Goal: Information Seeking & Learning: Learn about a topic

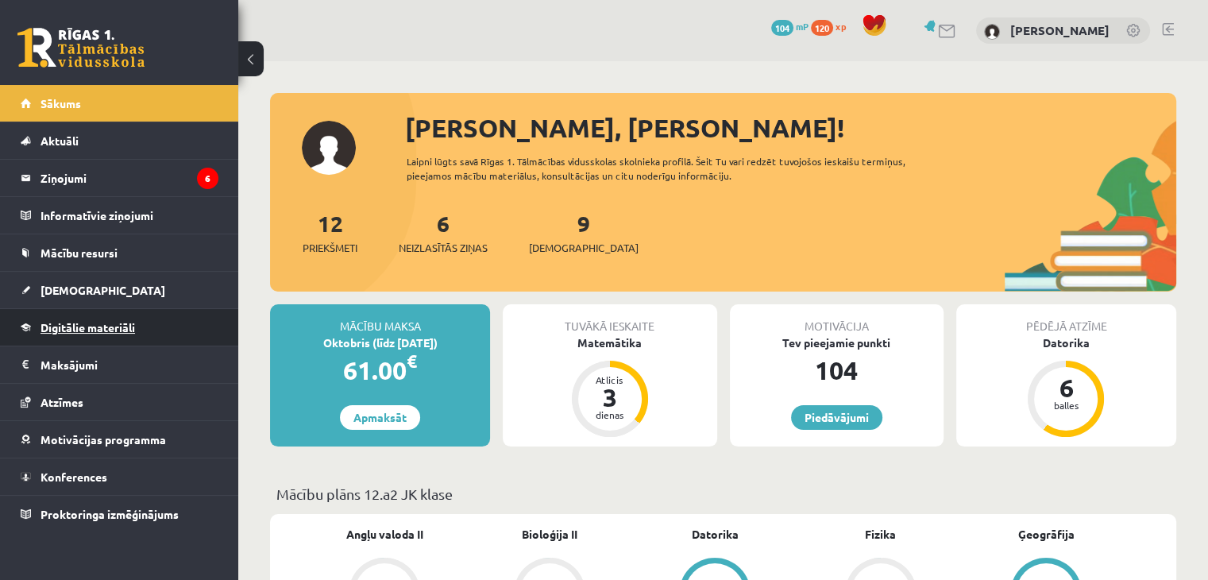
click at [97, 330] on span "Digitālie materiāli" at bounding box center [87, 327] width 94 height 14
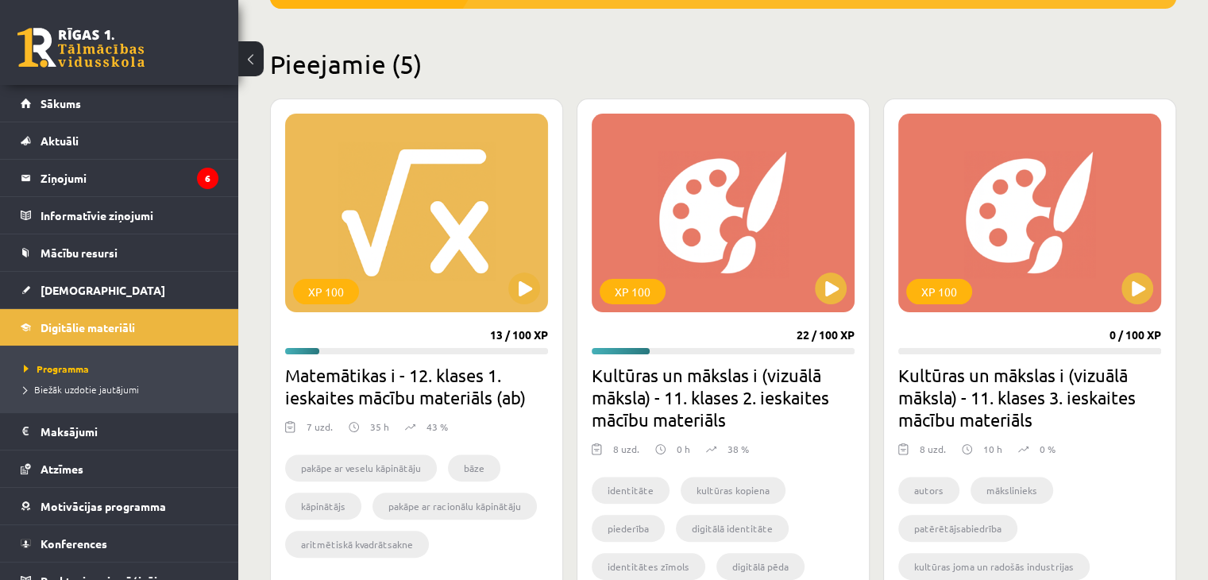
scroll to position [355, 0]
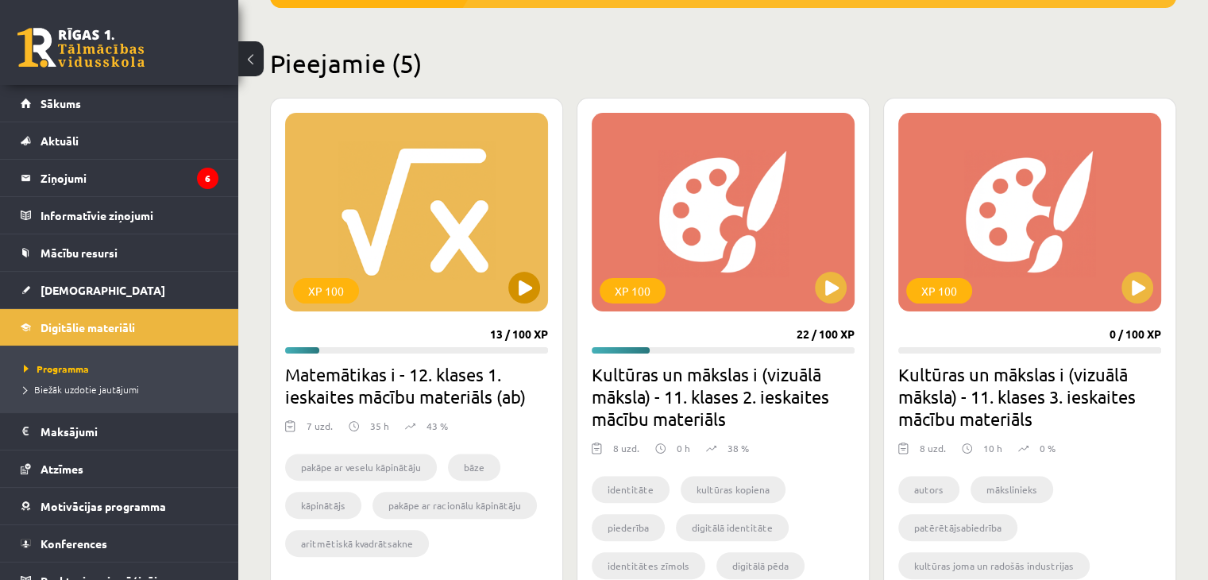
click at [533, 268] on div "XP 100" at bounding box center [416, 212] width 263 height 199
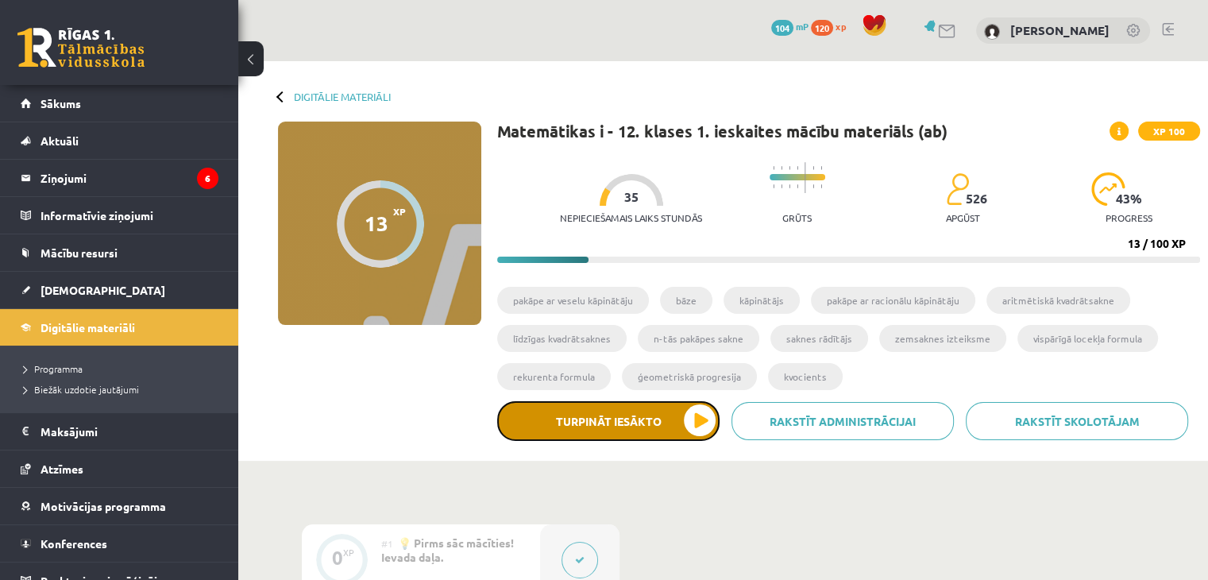
click at [620, 433] on button "Turpināt iesākto" at bounding box center [608, 421] width 222 height 40
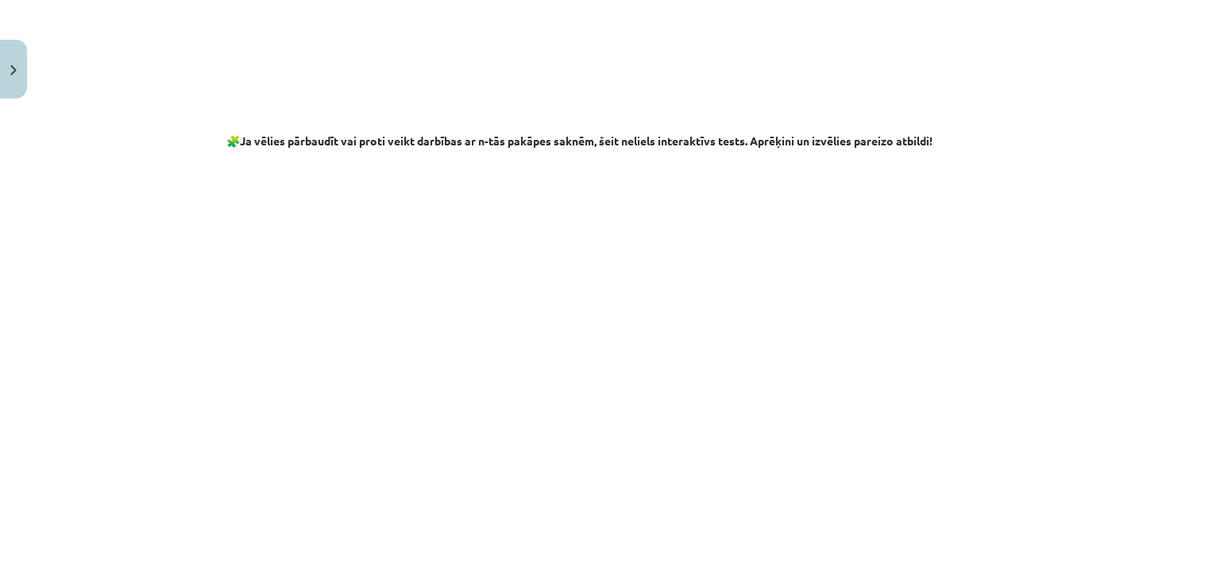
scroll to position [2882, 0]
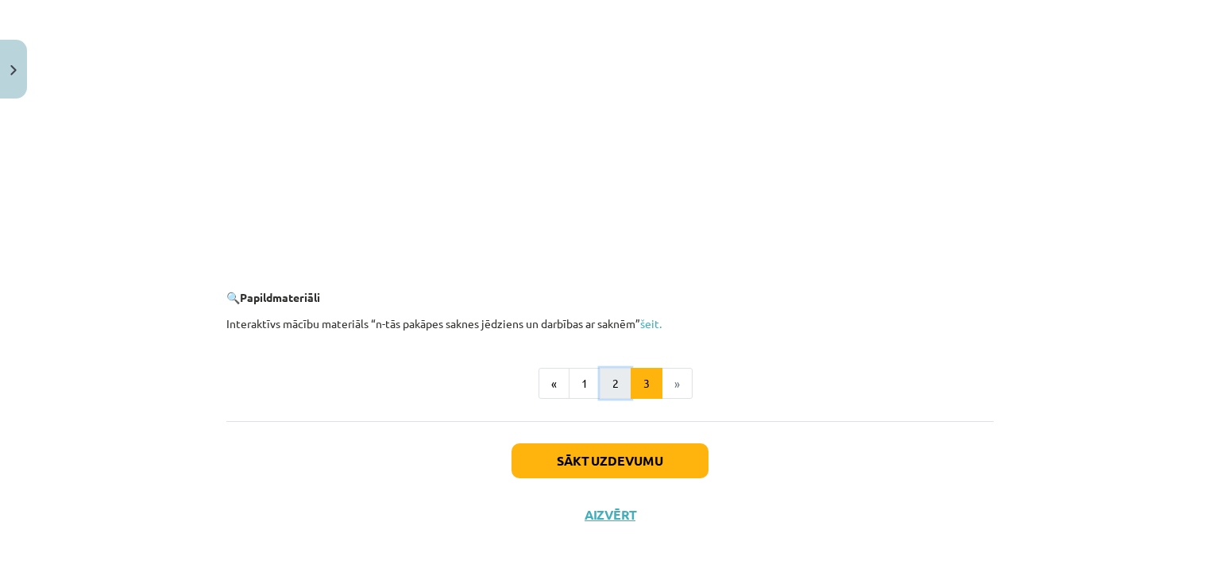
click at [599, 392] on button "2" at bounding box center [615, 384] width 32 height 32
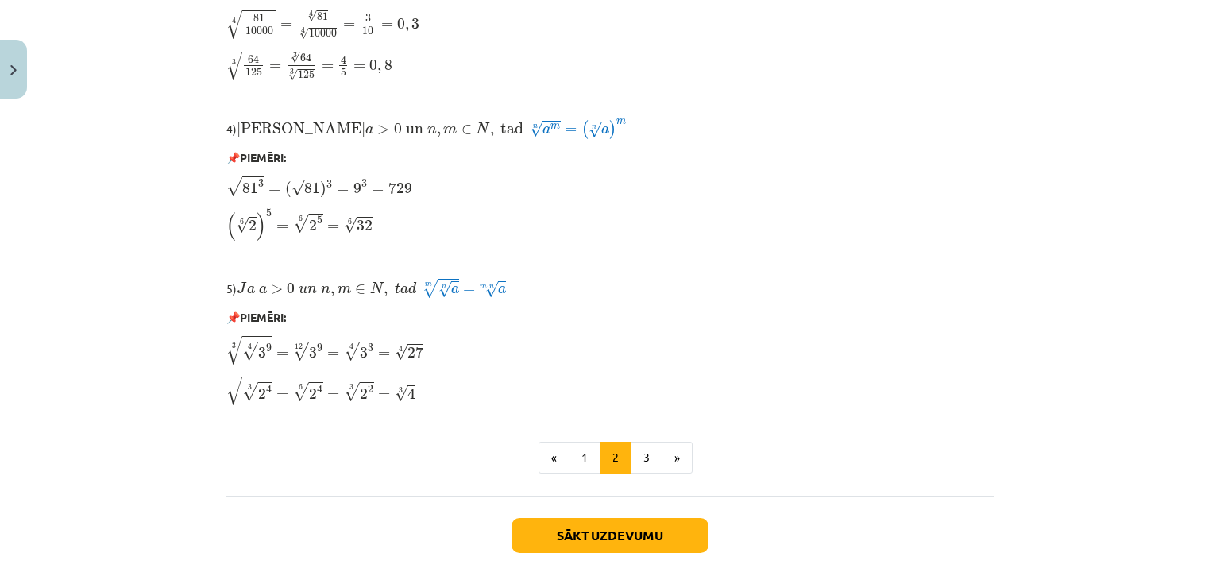
scroll to position [1351, 0]
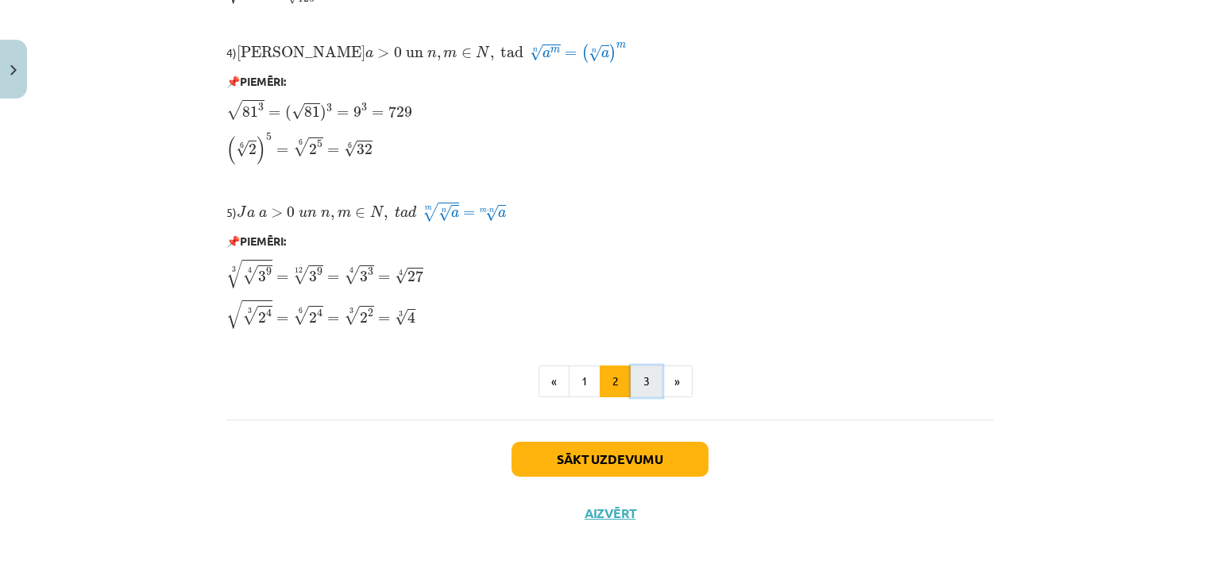
click at [645, 396] on button "3" at bounding box center [646, 381] width 32 height 32
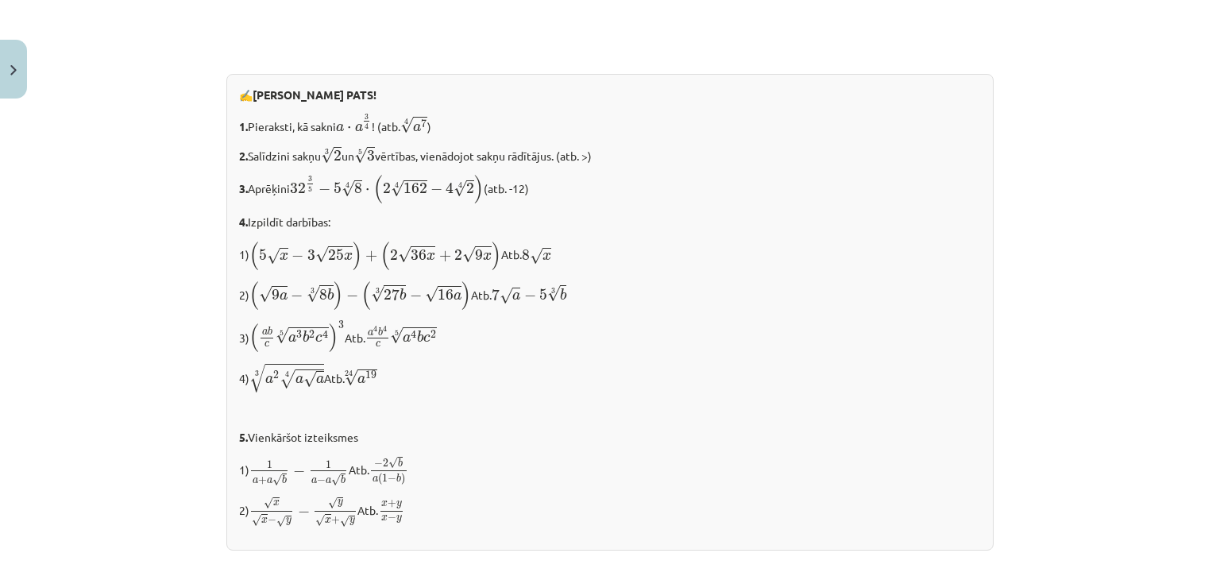
scroll to position [1725, 0]
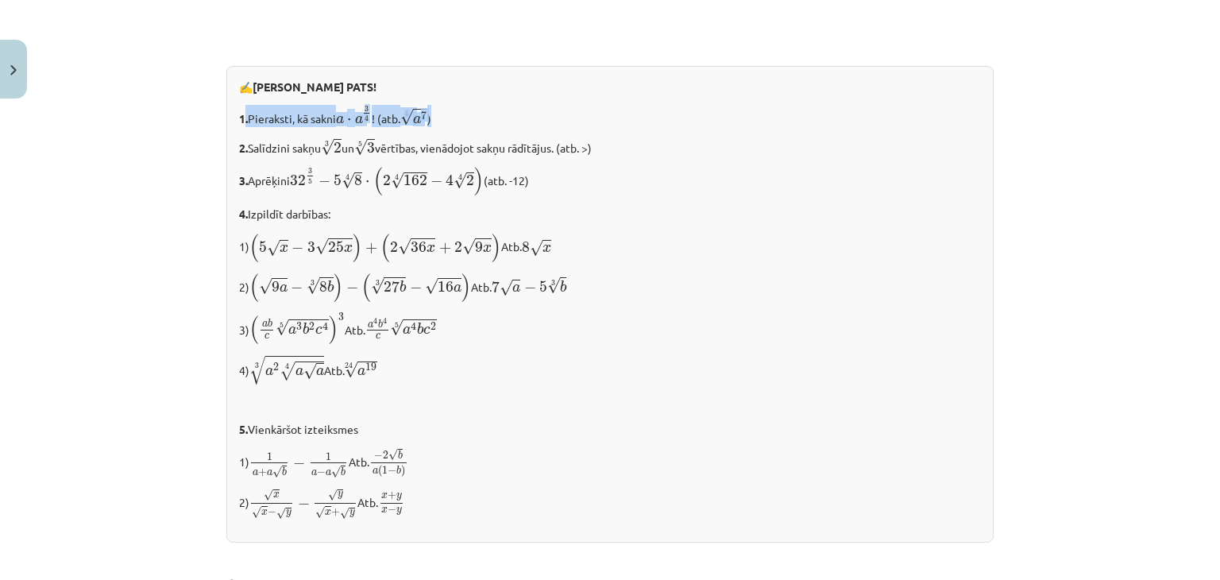
drag, startPoint x: 237, startPoint y: 121, endPoint x: 445, endPoint y: 123, distance: 208.0
click at [445, 123] on p "1. Pieraksti, kā sakni a ⋅ a 3 4 a ⋅ a 3 4 ! (atb. 4 √ a 7 a 7 4 )" at bounding box center [610, 116] width 742 height 22
click at [502, 112] on p "1. Pieraksti, kā sakni a ⋅ a 3 4 a ⋅ a 3 4 ! (atb. 4 √ a 7 a 7 4 )" at bounding box center [610, 116] width 742 height 22
click at [322, 115] on p "1. Pieraksti, kā sakni a ⋅ a 3 4 a ⋅ a 3 4 ! (atb. 4 √ a 7 a 7 4 )" at bounding box center [610, 116] width 742 height 22
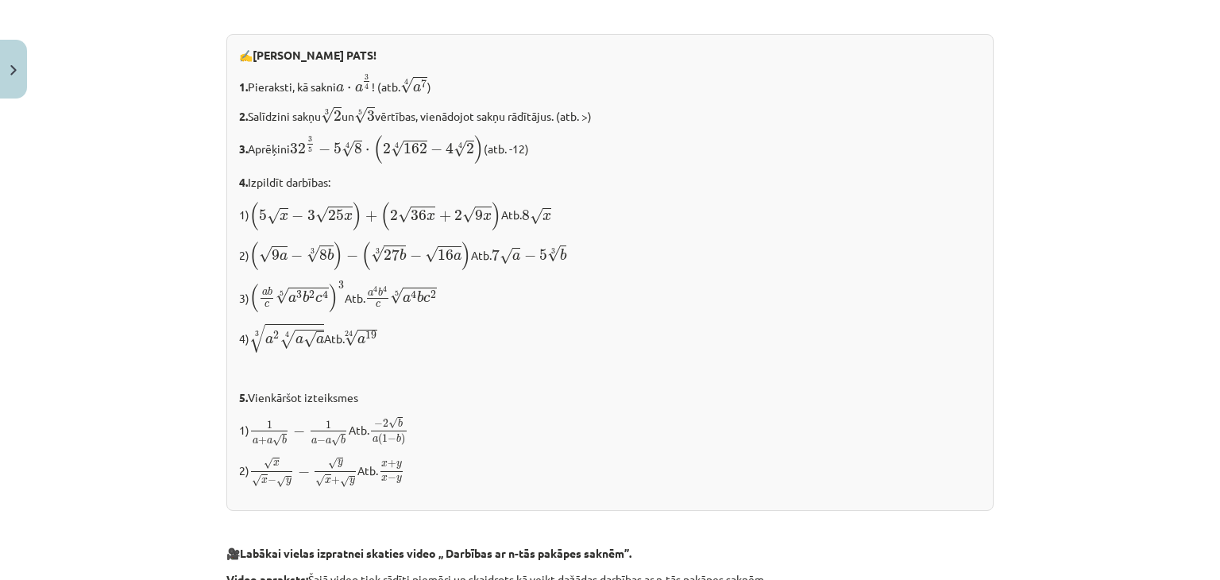
scroll to position [1750, 0]
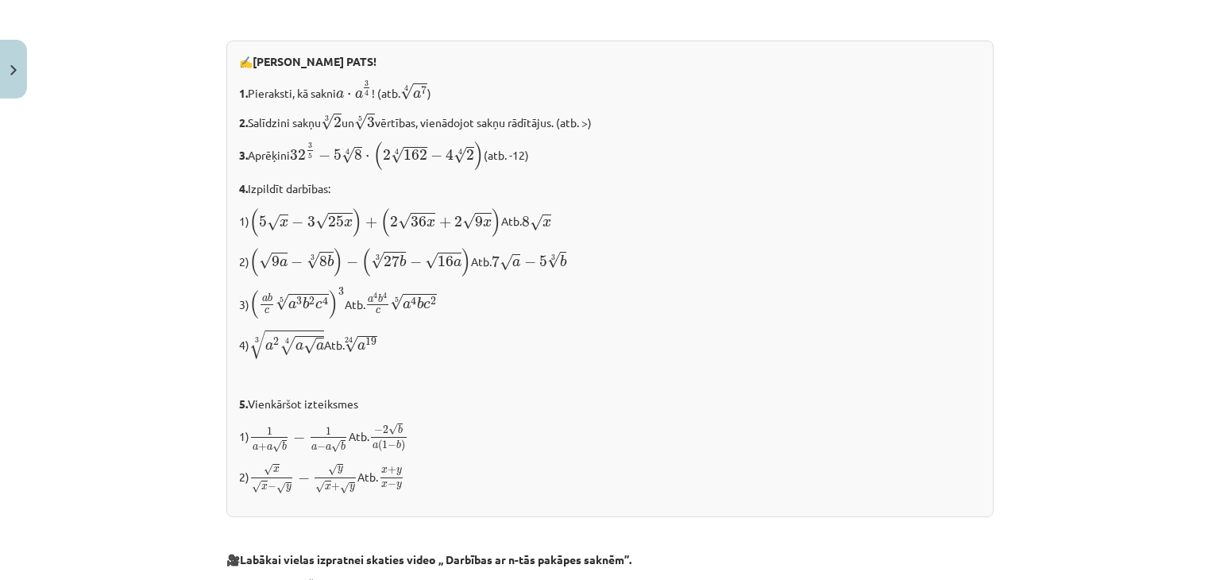
click at [333, 129] on div "✍️ RISINI PATS! 1. Pieraksti, kā sakni a ⋅ a 3 4 a ⋅ a 3 4 ! (atb. 4 √ a 7 a 7 …" at bounding box center [609, 278] width 767 height 476
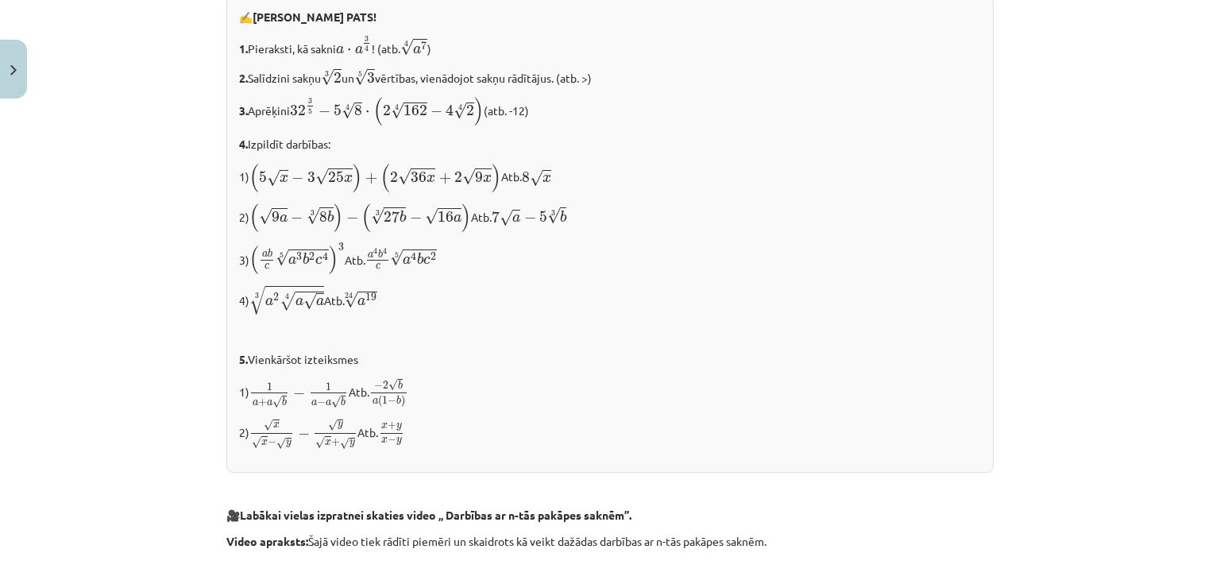
scroll to position [1791, 0]
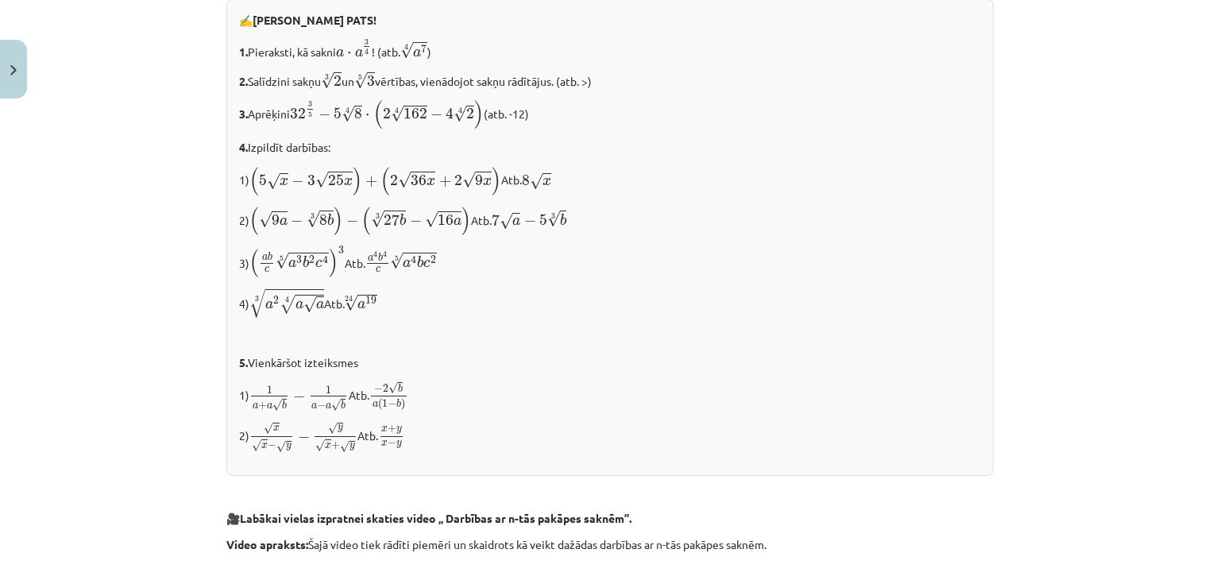
click at [459, 354] on p "5. Vienkāršot izteiksmes" at bounding box center [610, 362] width 742 height 17
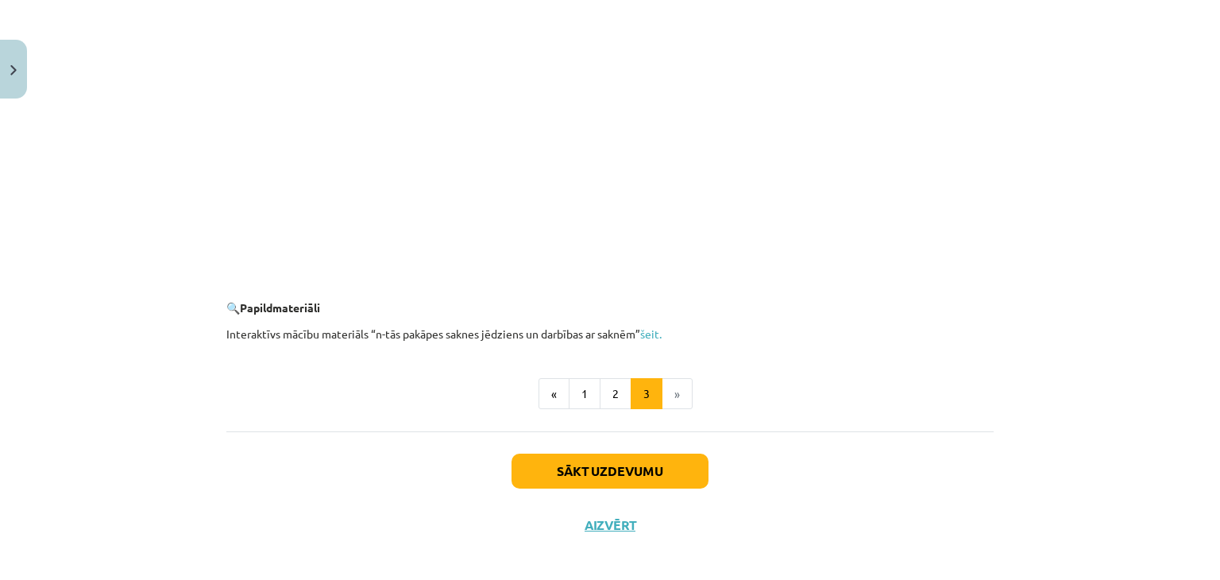
scroll to position [2878, 0]
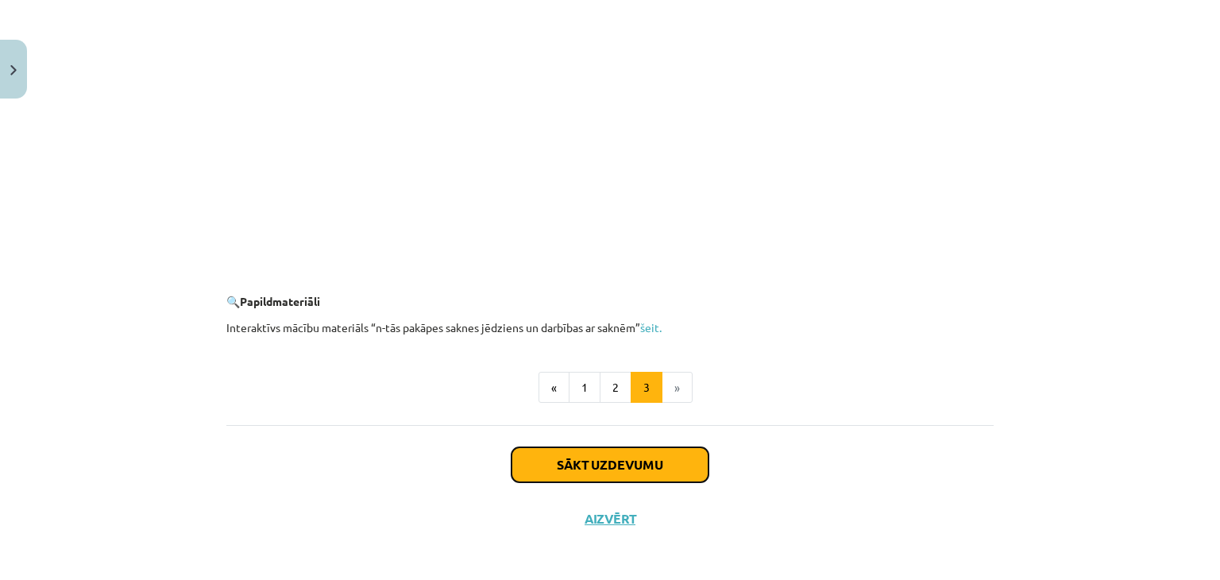
click at [633, 474] on button "Sākt uzdevumu" at bounding box center [609, 464] width 197 height 35
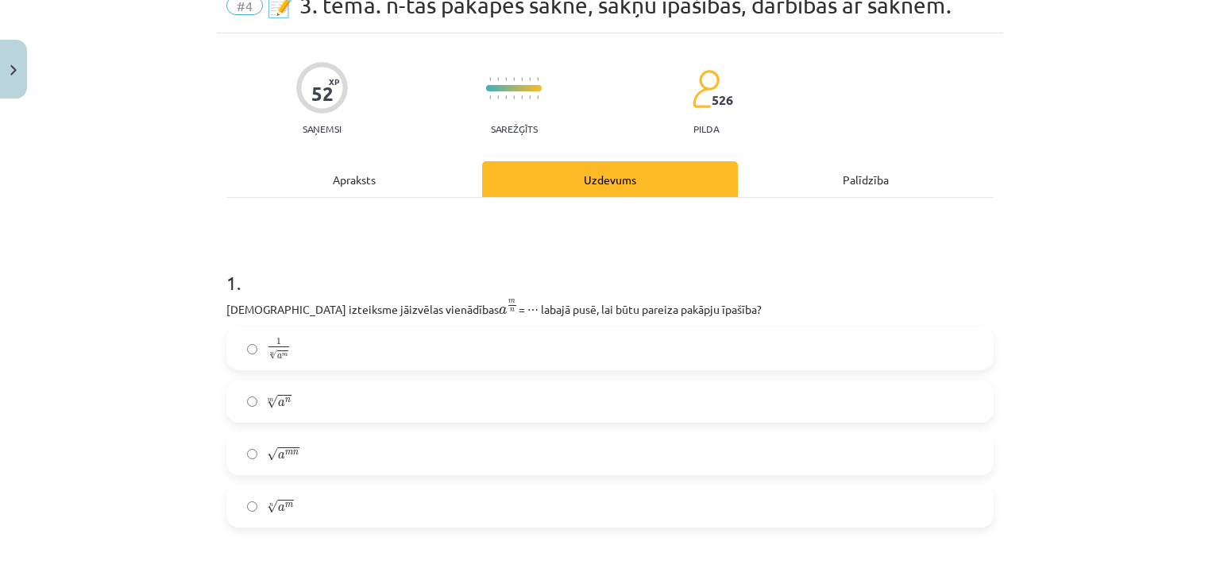
scroll to position [75, 0]
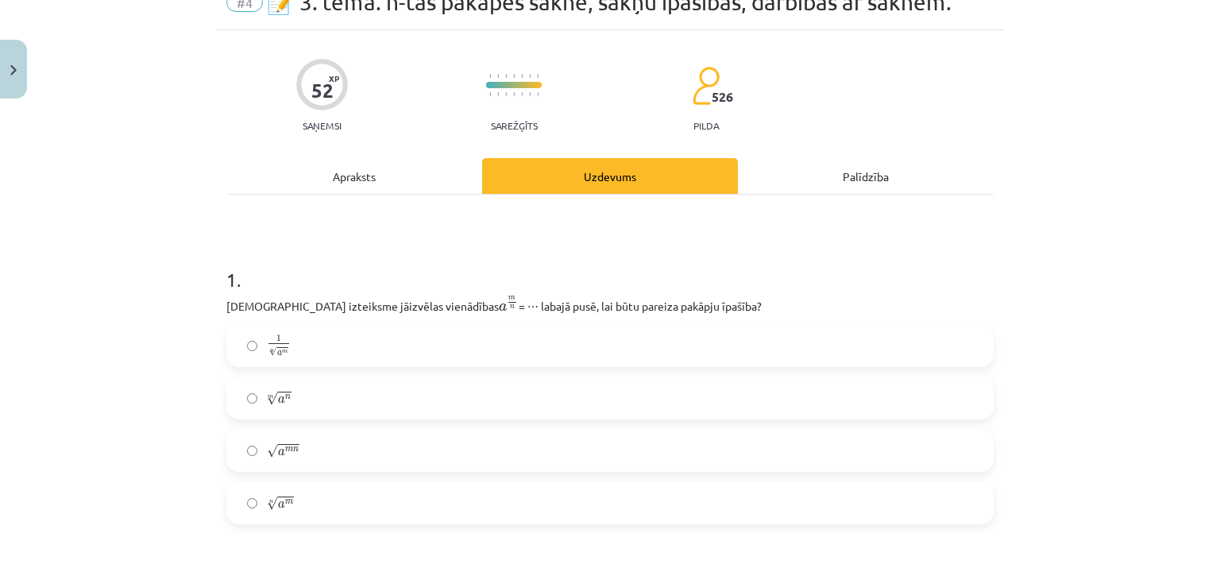
drag, startPoint x: 664, startPoint y: 305, endPoint x: 187, endPoint y: 315, distance: 476.5
click at [187, 315] on div "Mācību tēma: Matemātikas i - 12. klases 1. ieskaites mācību materiāls (ab) #4 📝…" at bounding box center [610, 290] width 1220 height 580
click at [240, 515] on label "n √ a m a m n" at bounding box center [610, 503] width 764 height 40
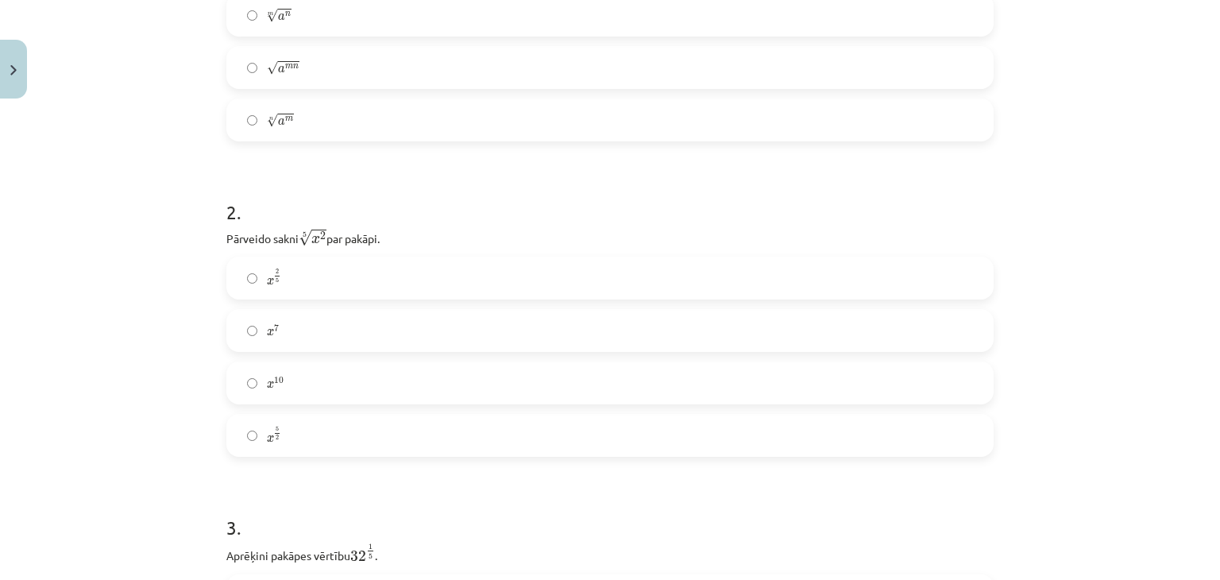
scroll to position [462, 0]
drag, startPoint x: 384, startPoint y: 236, endPoint x: 202, endPoint y: 243, distance: 182.8
click at [202, 243] on div "Mācību tēma: Matemātikas i - 12. klases 1. ieskaites mācību materiāls (ab) #4 📝…" at bounding box center [610, 290] width 1220 height 580
click at [489, 188] on h1 "2 ." at bounding box center [609, 193] width 767 height 49
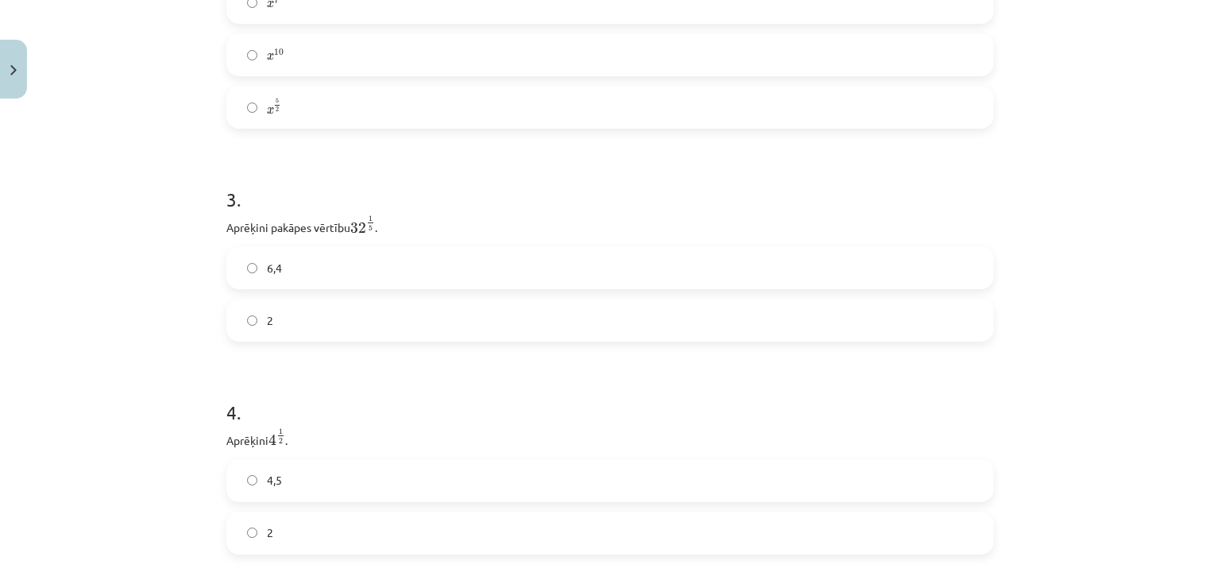
scroll to position [787, 0]
drag, startPoint x: 372, startPoint y: 222, endPoint x: 343, endPoint y: 223, distance: 28.6
click at [343, 223] on p "Aprēķini pakāpes vērtību 32 1 5 32 1 5 ." at bounding box center [609, 225] width 767 height 22
click at [410, 232] on p "Aprēķini pakāpes vērtību 32 1 5 32 1 5 ." at bounding box center [609, 225] width 767 height 22
click at [233, 318] on label "2" at bounding box center [610, 319] width 764 height 40
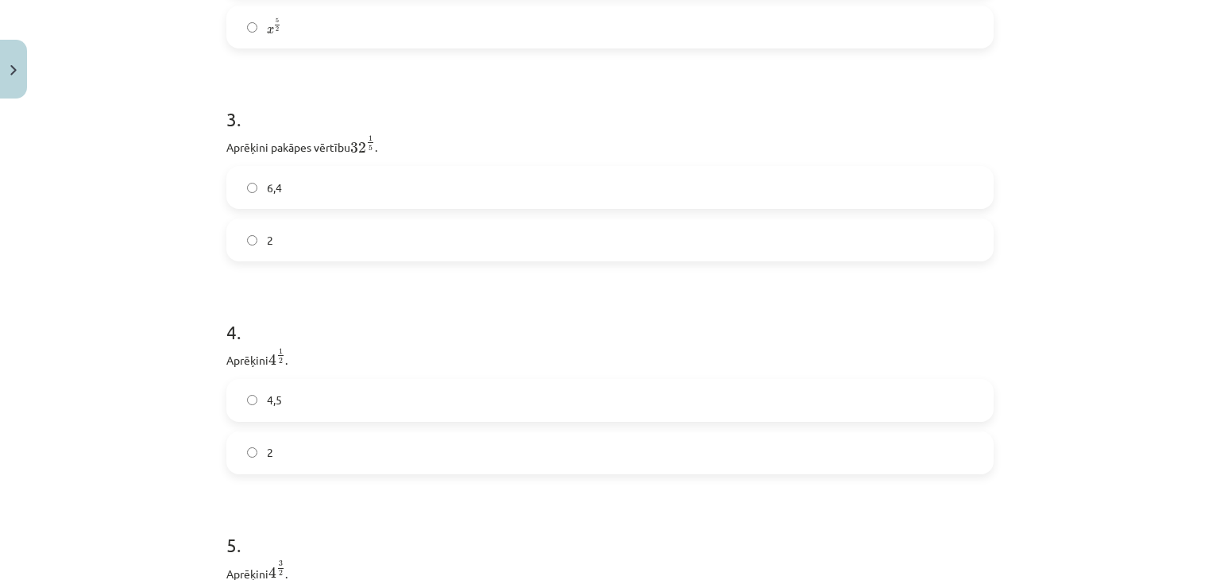
scroll to position [943, 0]
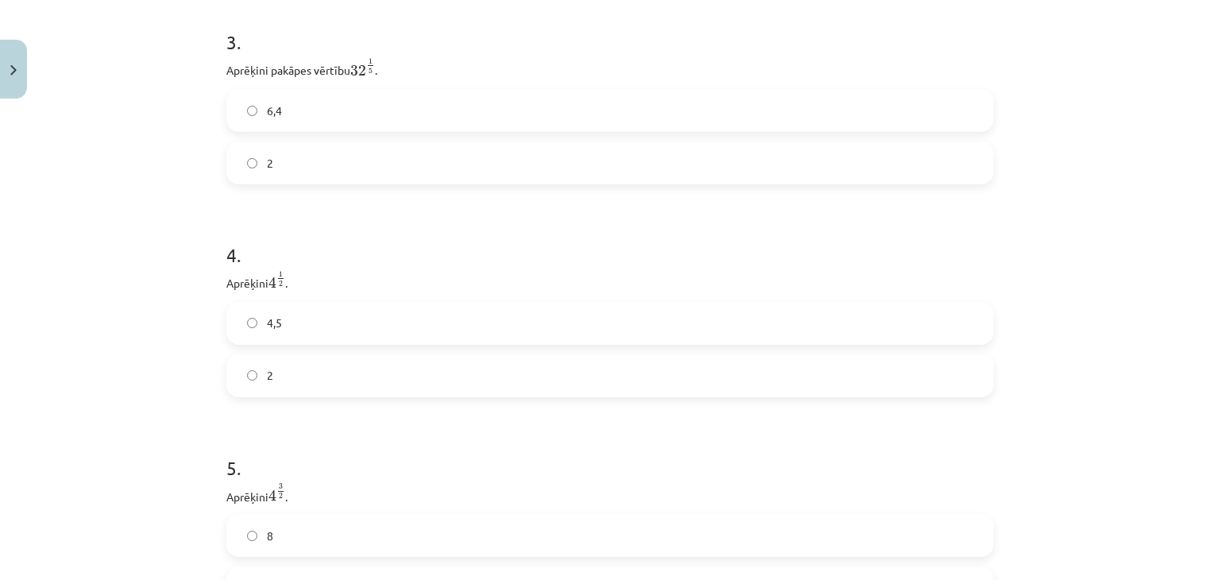
click at [244, 371] on label "2" at bounding box center [610, 376] width 764 height 40
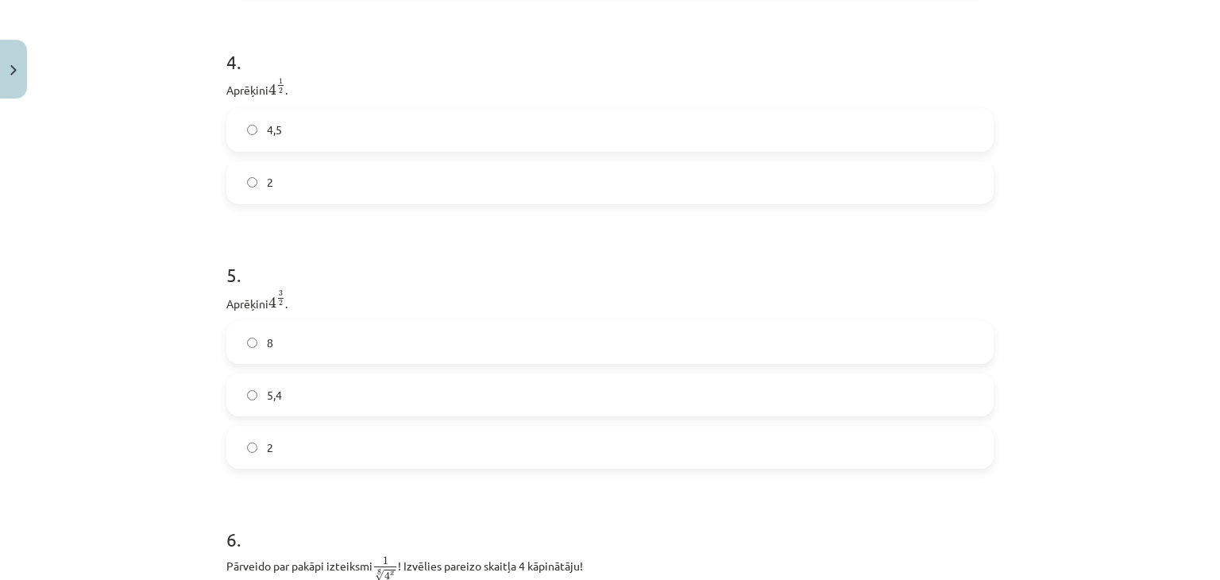
scroll to position [1137, 0]
click at [264, 329] on label "8" at bounding box center [610, 342] width 764 height 40
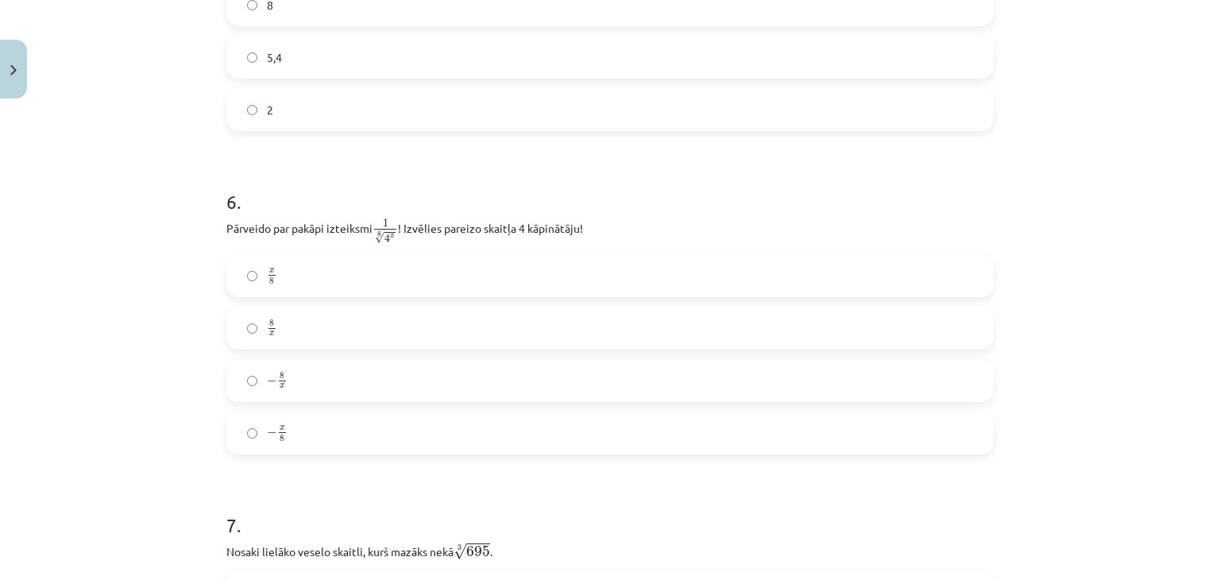
scroll to position [1476, 0]
drag, startPoint x: 584, startPoint y: 232, endPoint x: 185, endPoint y: 249, distance: 399.8
click at [185, 249] on div "Mācību tēma: Matemātikas i - 12. klases 1. ieskaites mācību materiāls (ab) #4 📝…" at bounding box center [610, 290] width 1220 height 580
drag, startPoint x: 515, startPoint y: 230, endPoint x: 565, endPoint y: 223, distance: 50.5
click at [565, 223] on p "Pārveido par pakāpi izteiksmi 1 8 √ 4 x 1 4 x 8 ! Izvēlies pareizo skaitļa 4 kā…" at bounding box center [609, 228] width 767 height 28
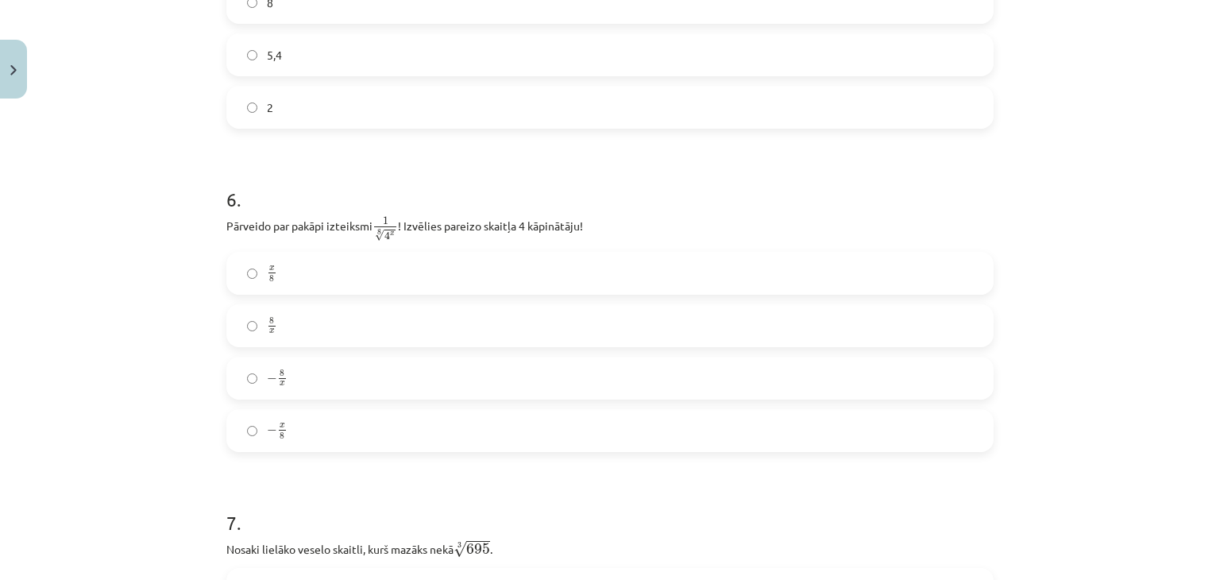
click at [513, 182] on h1 "6 ." at bounding box center [609, 184] width 767 height 49
click at [324, 273] on label "x 8 x 8" at bounding box center [610, 273] width 764 height 40
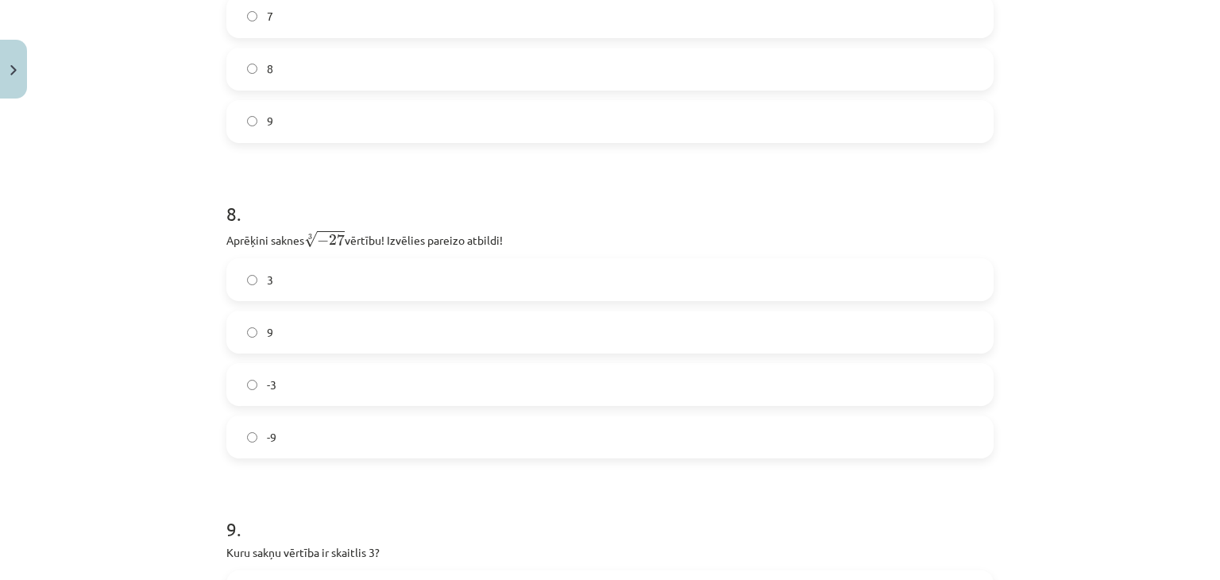
scroll to position [2078, 0]
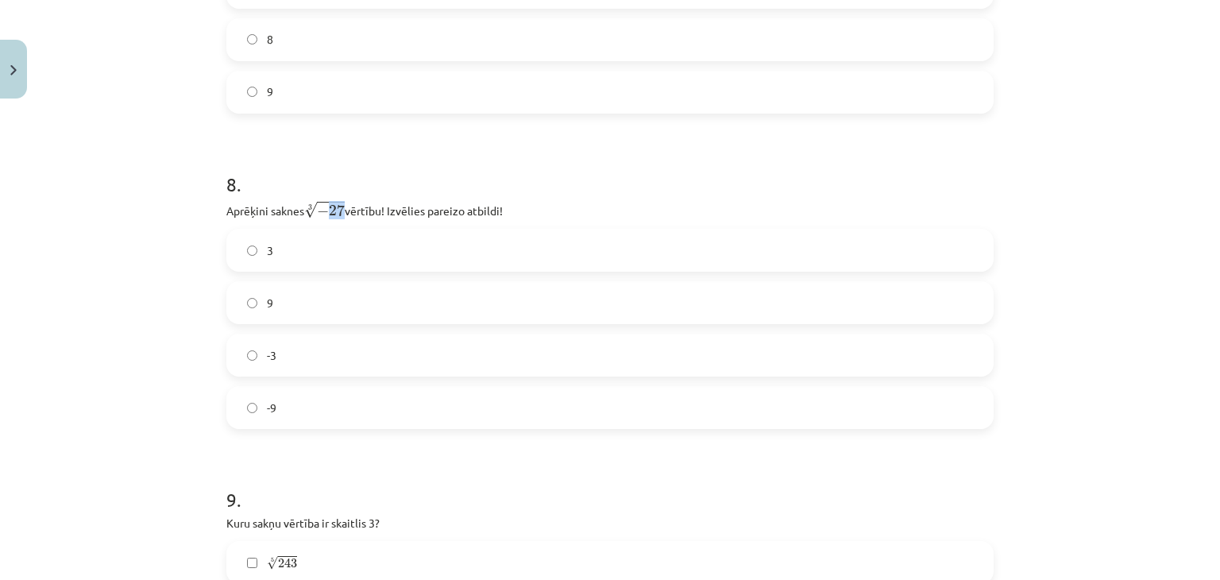
drag, startPoint x: 341, startPoint y: 205, endPoint x: 331, endPoint y: 206, distance: 10.4
click at [331, 206] on span "27" at bounding box center [337, 210] width 16 height 12
click at [247, 365] on label "-3" at bounding box center [610, 355] width 764 height 40
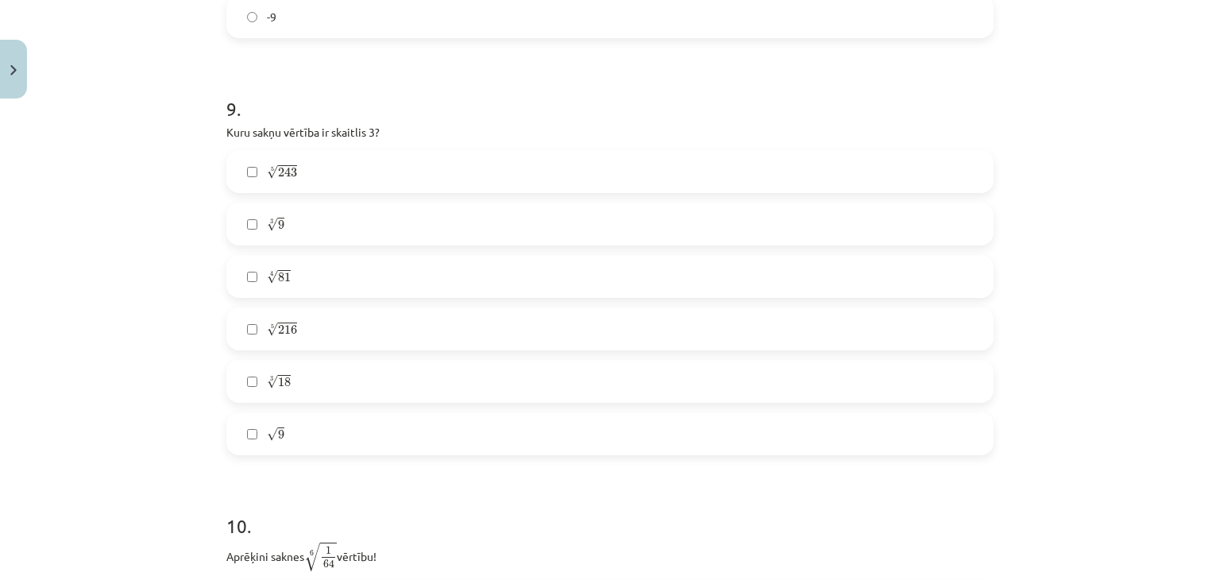
scroll to position [2470, 0]
click at [232, 181] on label "5 √ 243 243 5" at bounding box center [610, 170] width 764 height 40
click at [228, 276] on label "4 √ 81 81 4" at bounding box center [610, 275] width 764 height 40
click at [245, 448] on label "√ 9 9" at bounding box center [610, 432] width 764 height 40
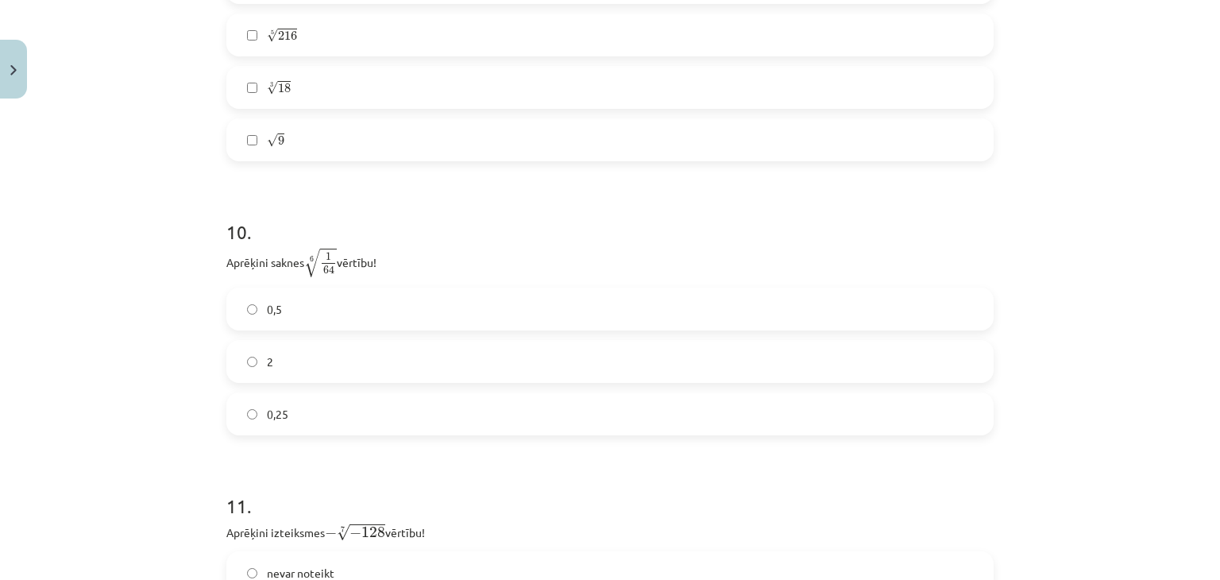
scroll to position [2762, 0]
drag, startPoint x: 306, startPoint y: 262, endPoint x: 340, endPoint y: 272, distance: 34.7
click at [340, 272] on p "Aprēķini saknes 6 √ 1 64 1 64 6 vērtību!" at bounding box center [609, 262] width 767 height 31
click at [399, 275] on p "Aprēķini saknes 6 √ 1 64 1 64 6 vērtību!" at bounding box center [609, 262] width 767 height 31
click at [229, 306] on label "0,5" at bounding box center [610, 309] width 764 height 40
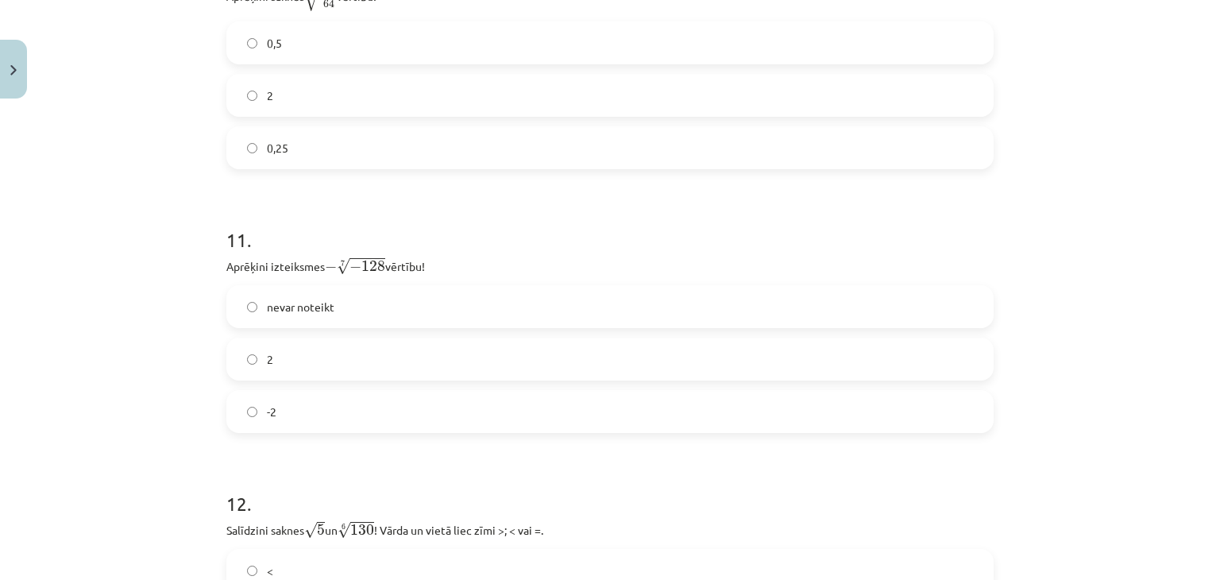
scroll to position [3029, 0]
drag, startPoint x: 356, startPoint y: 260, endPoint x: 323, endPoint y: 261, distance: 32.6
click at [325, 261] on span "− 7 √ − 128" at bounding box center [355, 264] width 60 height 17
click at [231, 353] on label "2" at bounding box center [610, 358] width 764 height 40
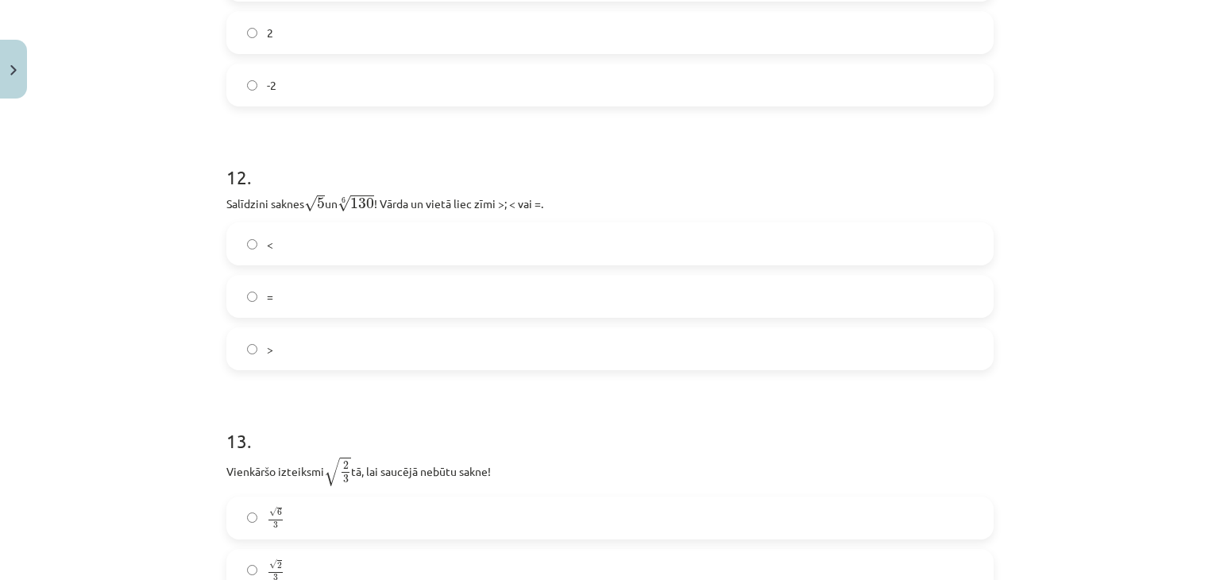
scroll to position [3357, 0]
click at [239, 252] on label "<" at bounding box center [610, 242] width 764 height 40
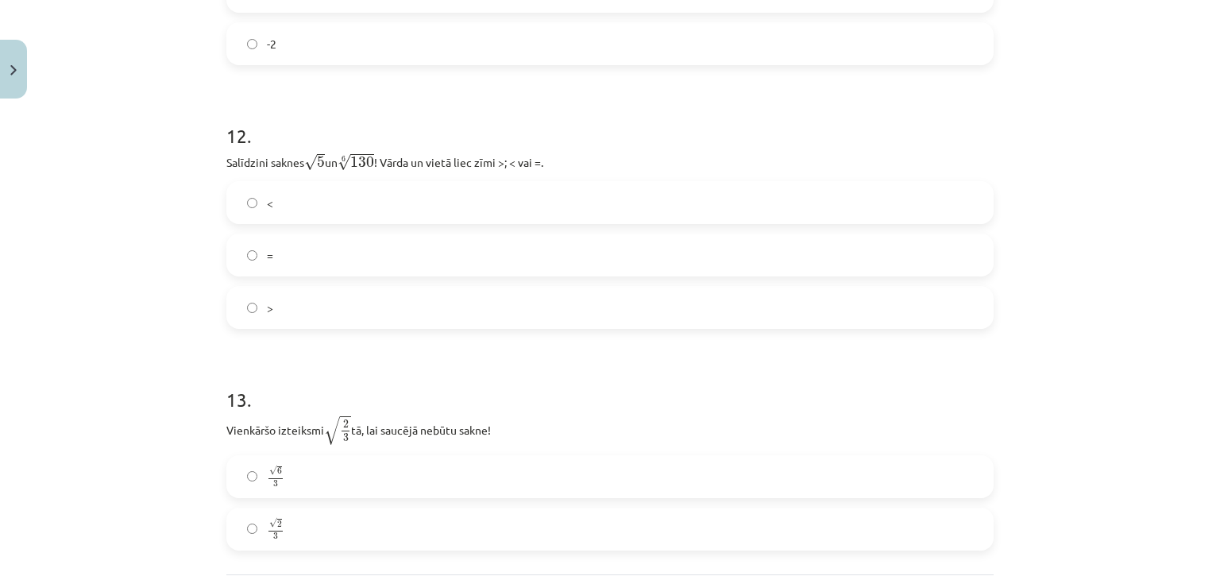
scroll to position [3398, 0]
click at [274, 265] on label "=" at bounding box center [610, 253] width 764 height 40
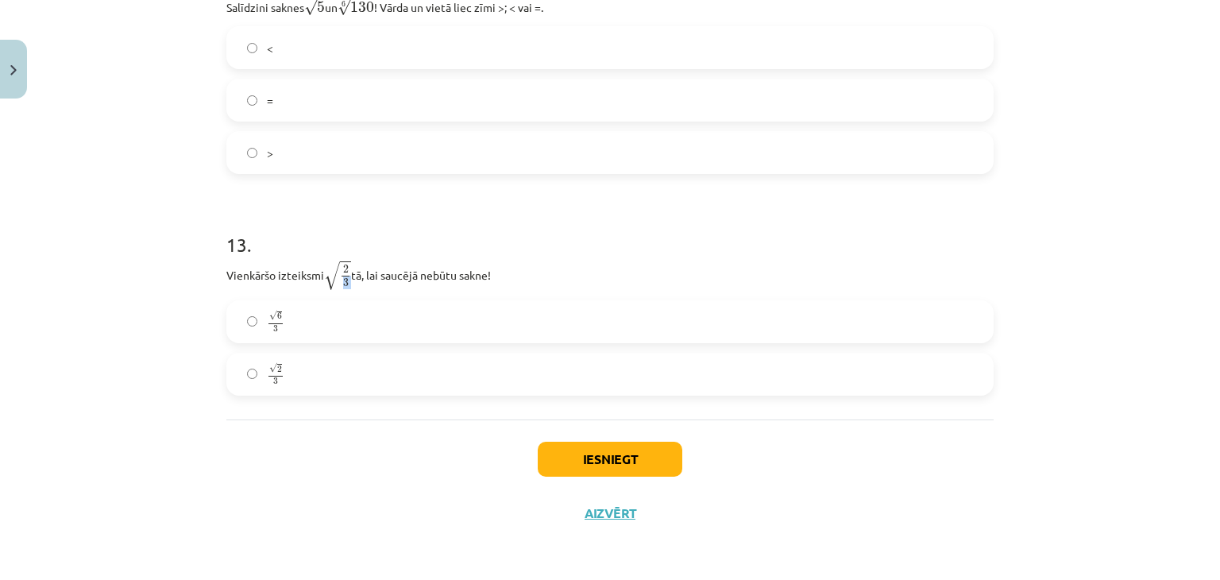
drag, startPoint x: 337, startPoint y: 283, endPoint x: 347, endPoint y: 286, distance: 9.8
click at [347, 286] on p "Vienkāršo izteiksmi √ 2 3 2 3 tā, lai saucējā nebūtu sakne!" at bounding box center [609, 275] width 767 height 31
click at [228, 328] on label "√ 6 3 6 3" at bounding box center [610, 322] width 764 height 40
click at [545, 444] on button "Iesniegt" at bounding box center [610, 458] width 145 height 35
click at [244, 380] on label "√ 2 3 2 3" at bounding box center [610, 374] width 764 height 40
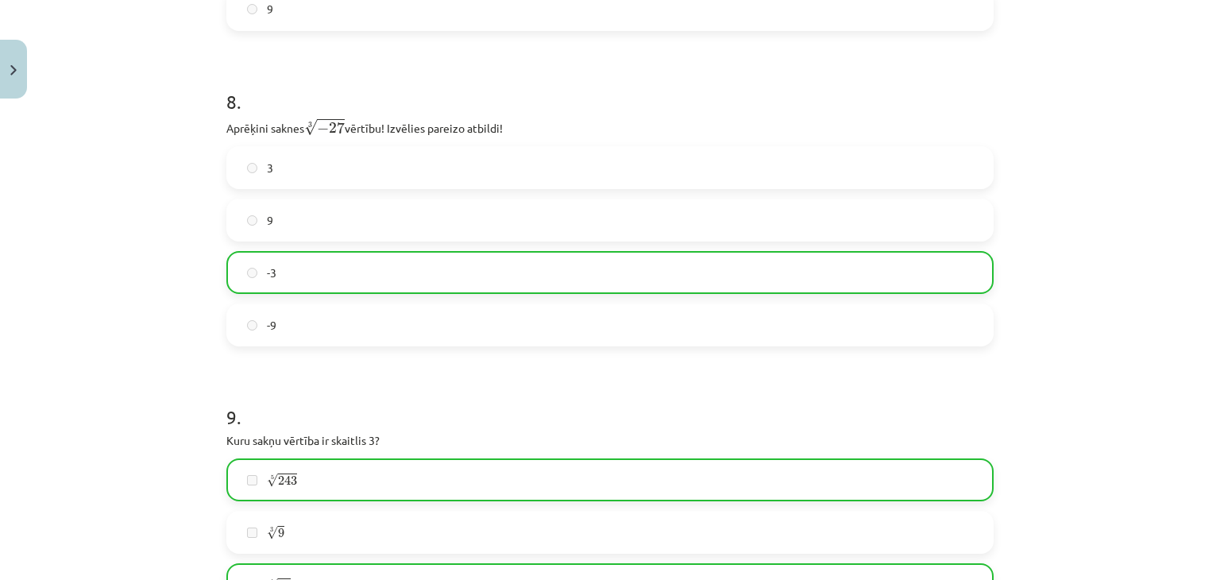
scroll to position [2160, 0]
drag, startPoint x: 322, startPoint y: 330, endPoint x: 177, endPoint y: 195, distance: 197.7
click at [177, 195] on div "Mācību tēma: Matemātikas i - 12. klases 1. ieskaites mācību materiāls (ab) #4 📝…" at bounding box center [610, 290] width 1220 height 580
click at [182, 255] on div "Mācību tēma: Matemātikas i - 12. klases 1. ieskaites mācību materiāls (ab) #4 📝…" at bounding box center [610, 290] width 1220 height 580
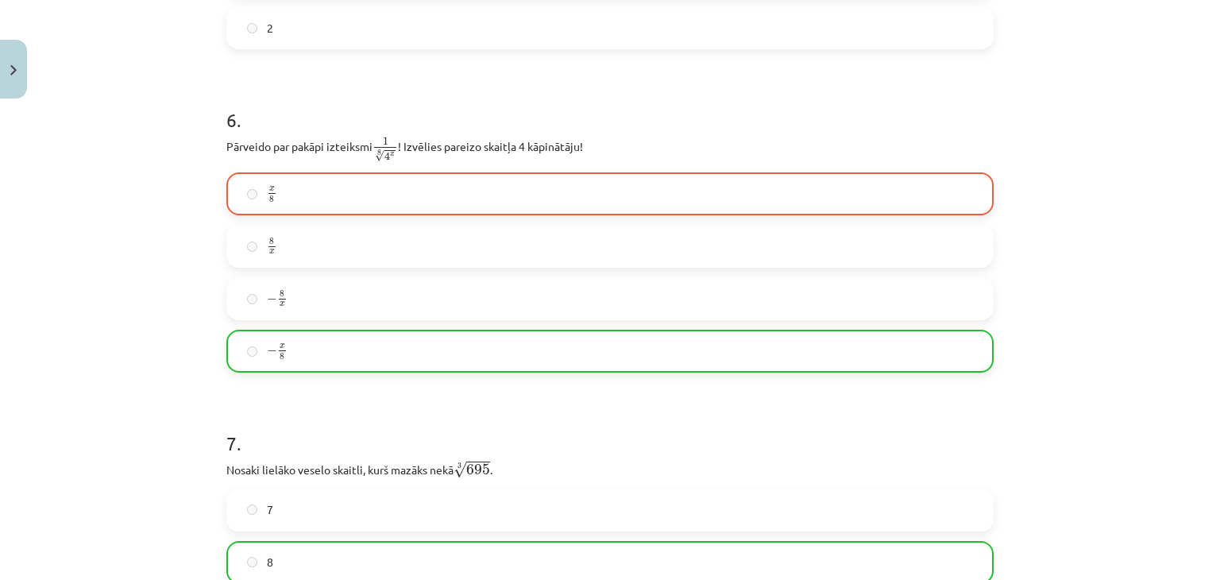
scroll to position [1553, 0]
click at [270, 340] on label "− x 8 − x 8" at bounding box center [610, 353] width 764 height 40
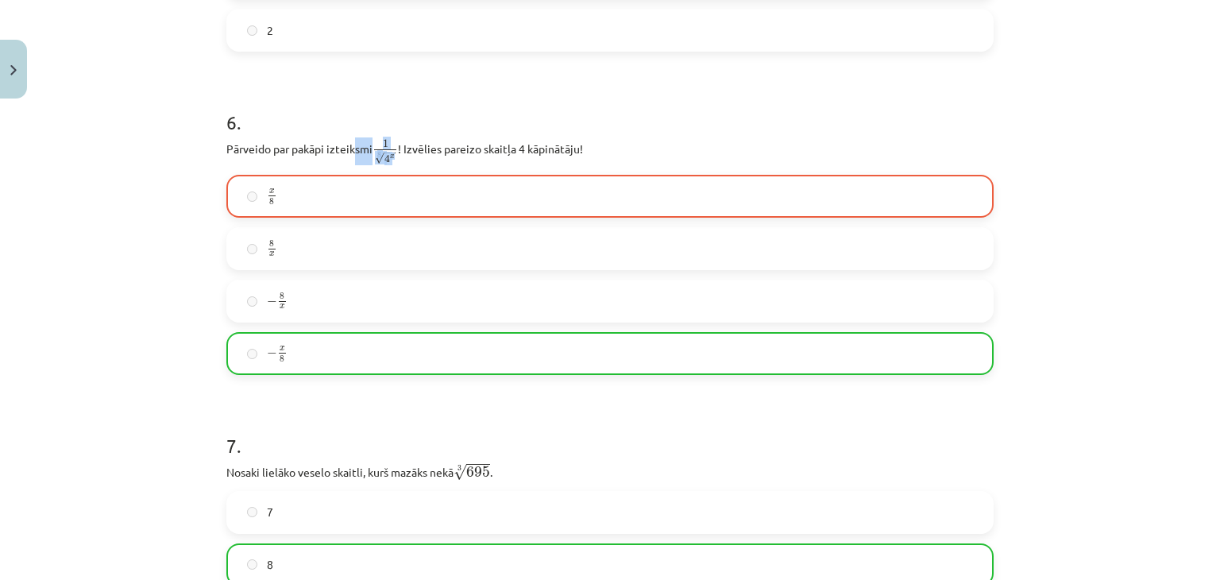
drag, startPoint x: 391, startPoint y: 160, endPoint x: 351, endPoint y: 164, distance: 40.0
click at [351, 164] on p "Pārveido par pakāpi izteiksmi 1 8 √ 4 x 1 4 x 8 ! Izvēlies pareizo skaitļa 4 kā…" at bounding box center [609, 151] width 767 height 28
click at [482, 118] on h1 "6 ." at bounding box center [609, 107] width 767 height 49
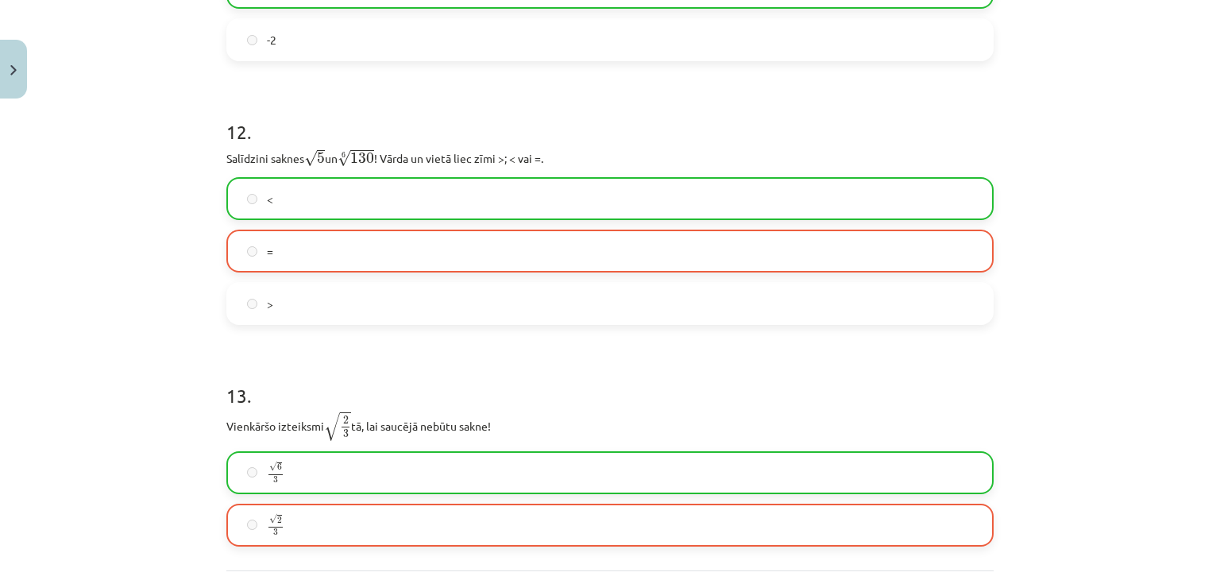
scroll to position [3602, 0]
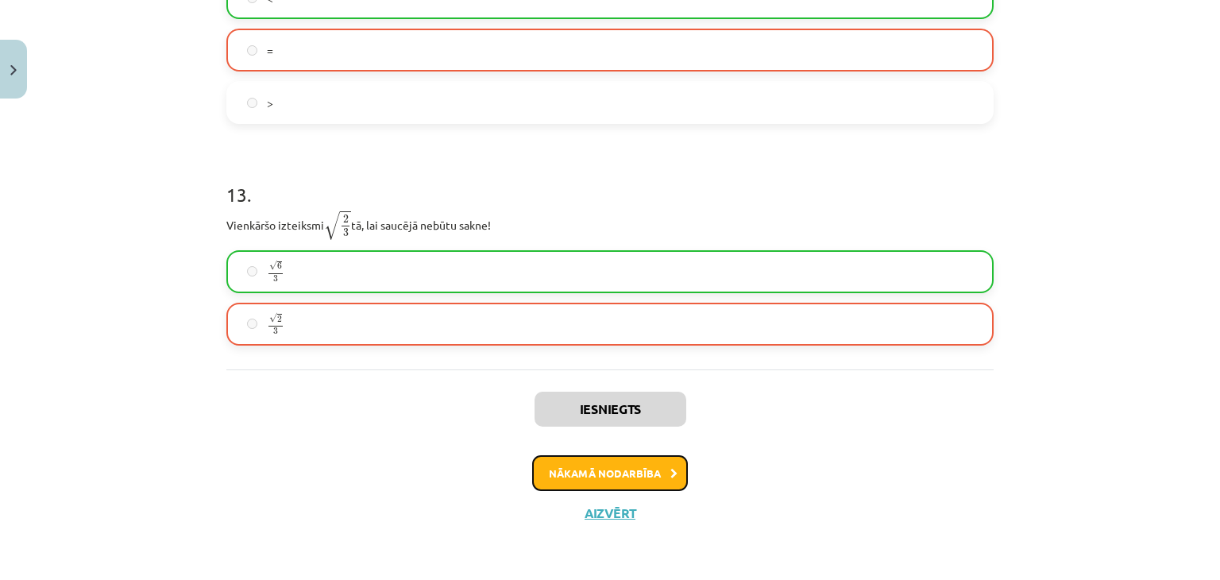
click at [534, 463] on button "Nākamā nodarbība" at bounding box center [610, 473] width 156 height 37
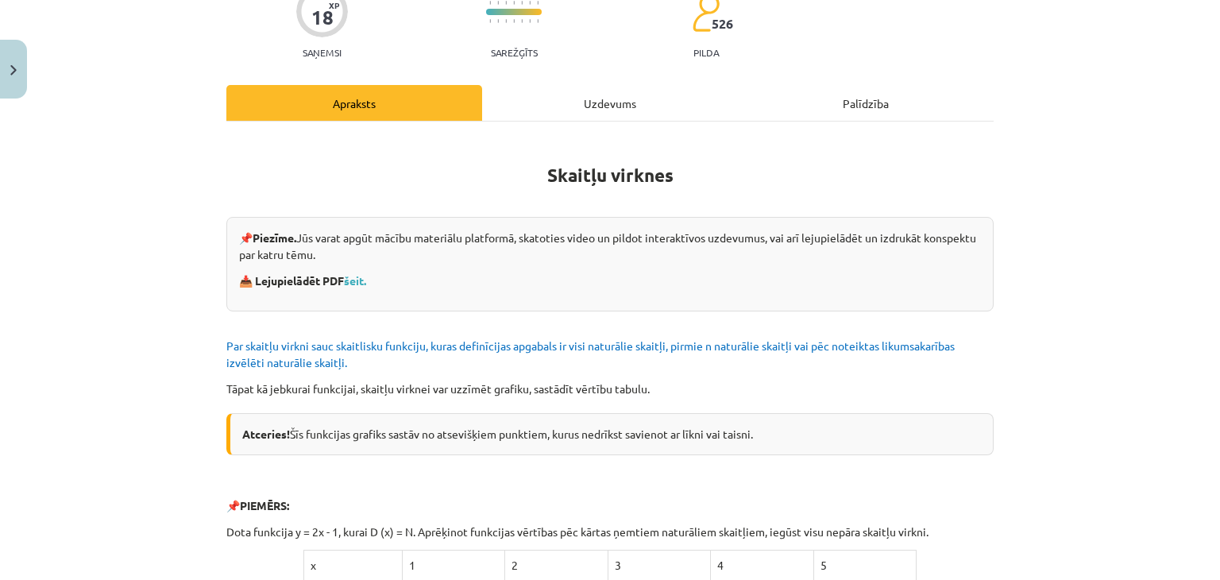
scroll to position [0, 0]
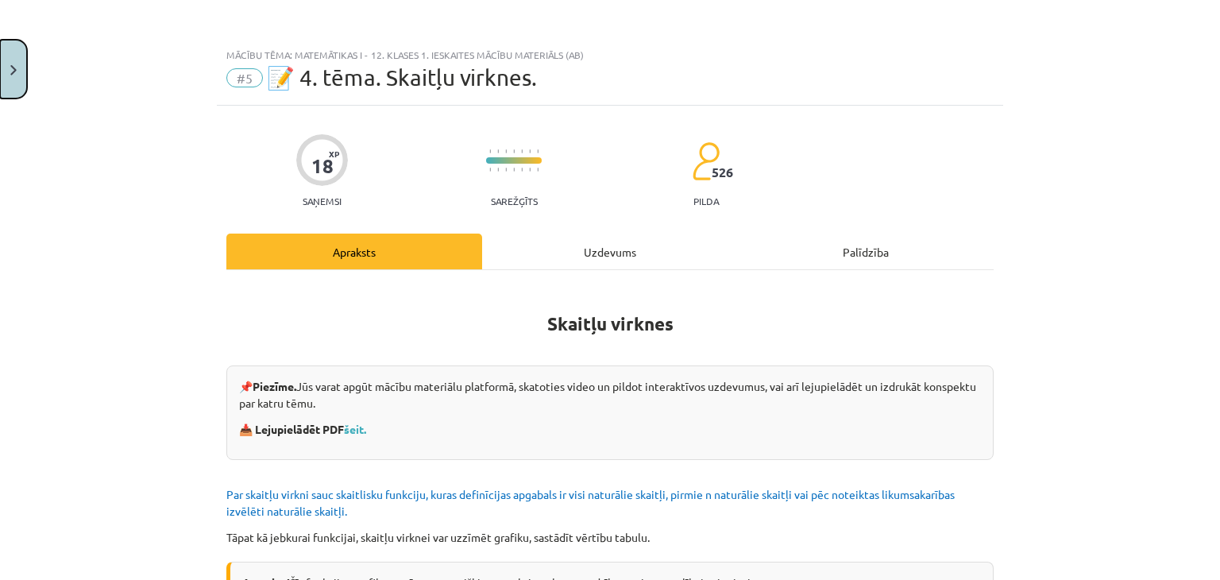
click at [0, 83] on button "Close" at bounding box center [13, 69] width 27 height 59
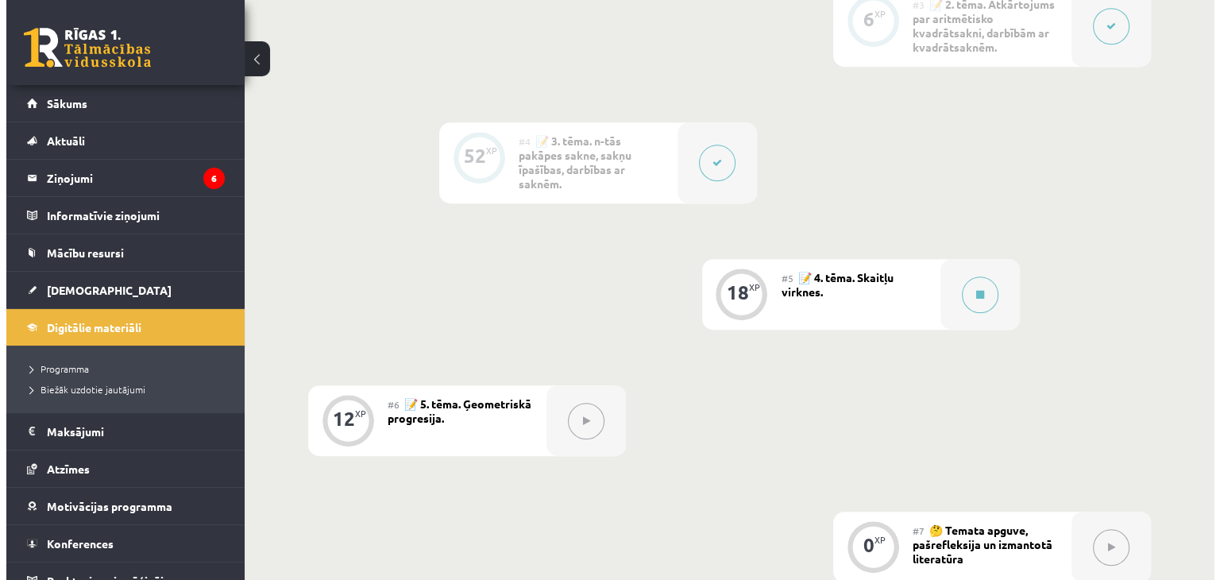
scroll to position [822, 0]
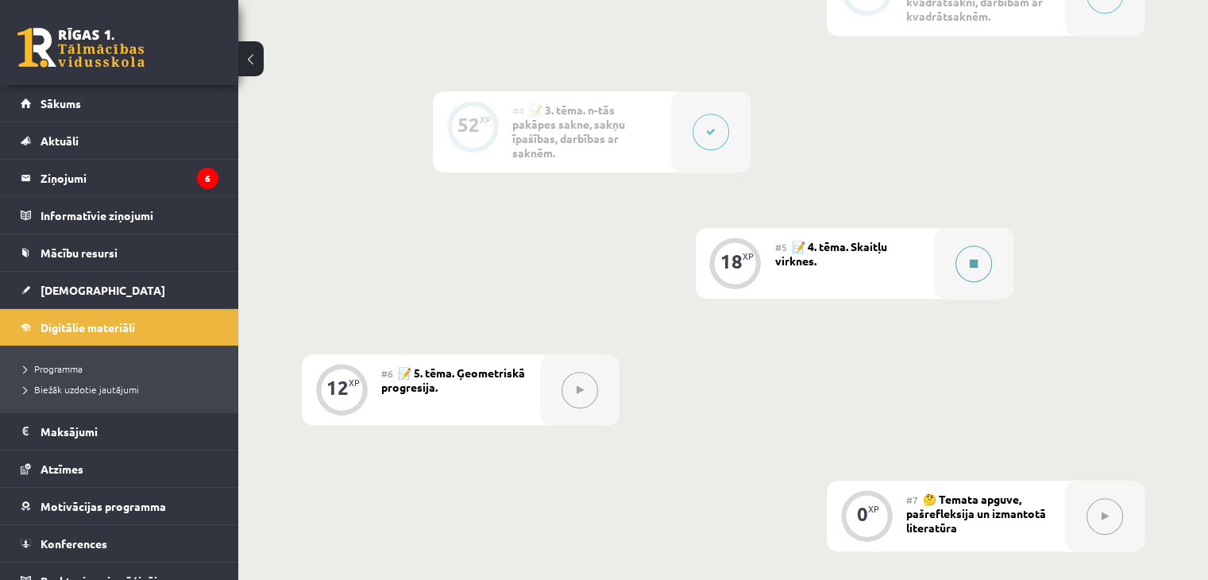
click at [976, 263] on icon at bounding box center [973, 264] width 8 height 10
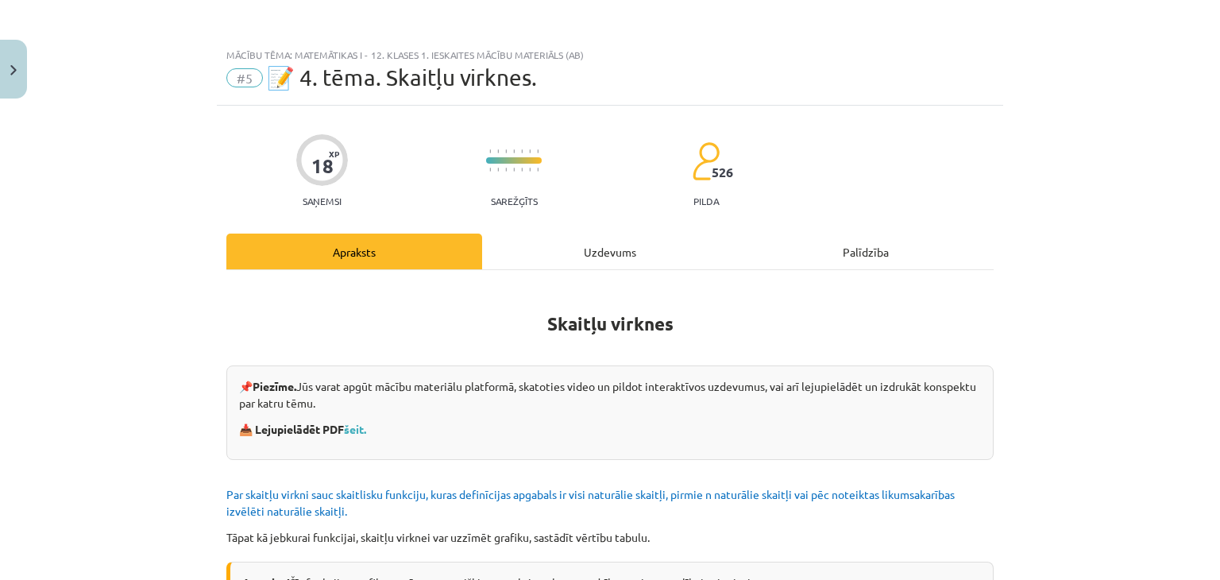
click at [8, 99] on div "Mācību tēma: Matemātikas i - 12. klases 1. ieskaites mācību materiāls (ab) #5 📝…" at bounding box center [610, 290] width 1220 height 580
click at [6, 89] on button "Close" at bounding box center [13, 69] width 27 height 59
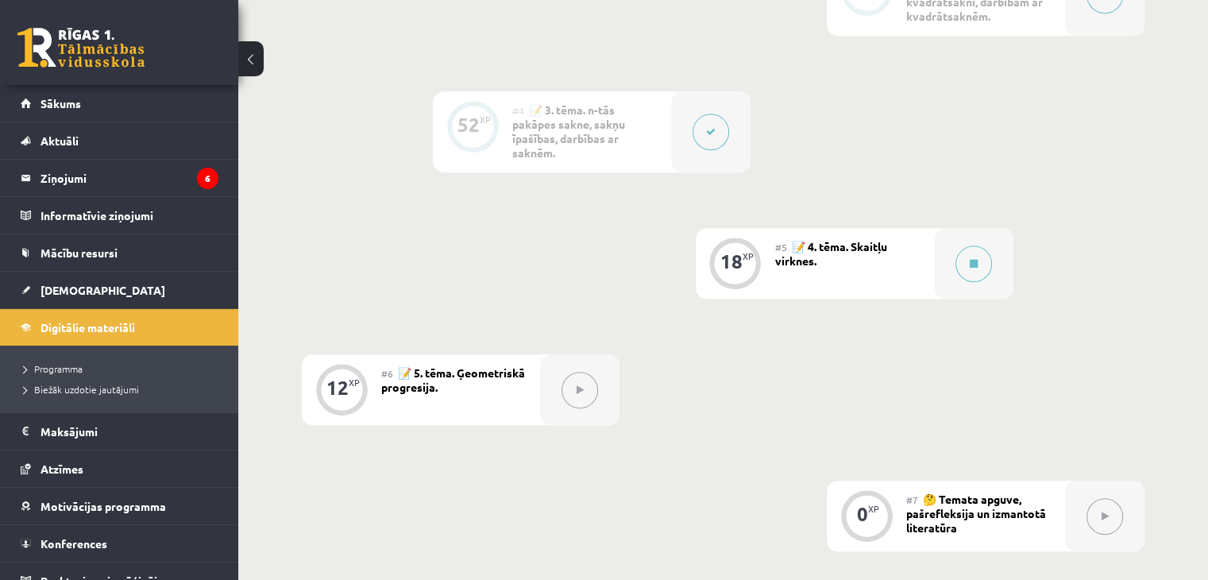
click at [731, 148] on div at bounding box center [710, 131] width 79 height 81
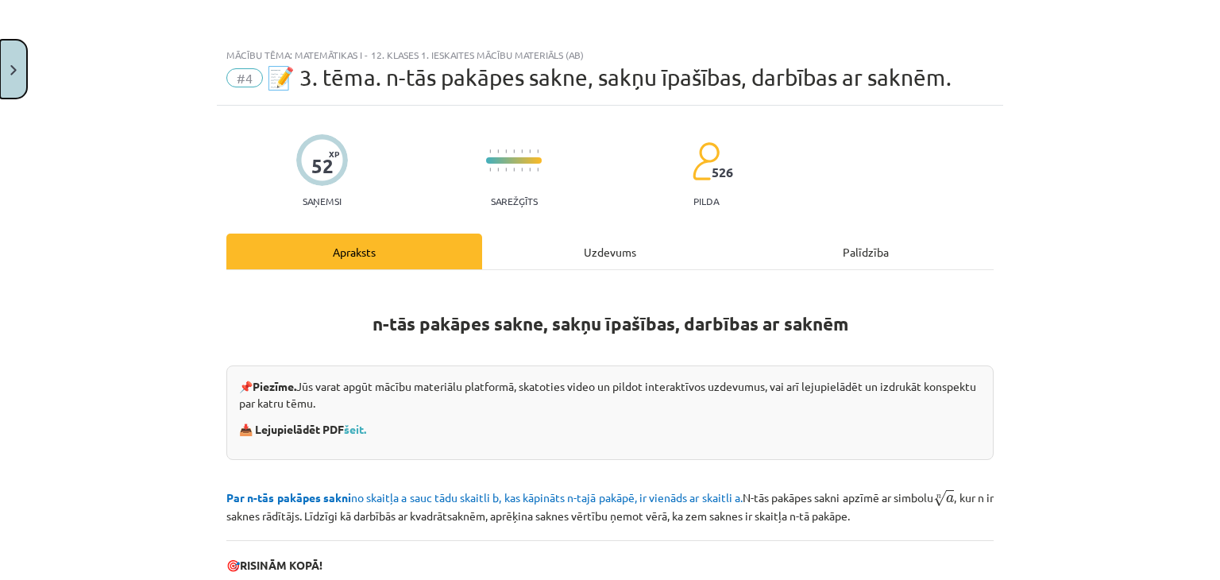
click at [14, 85] on button "Close" at bounding box center [13, 69] width 27 height 59
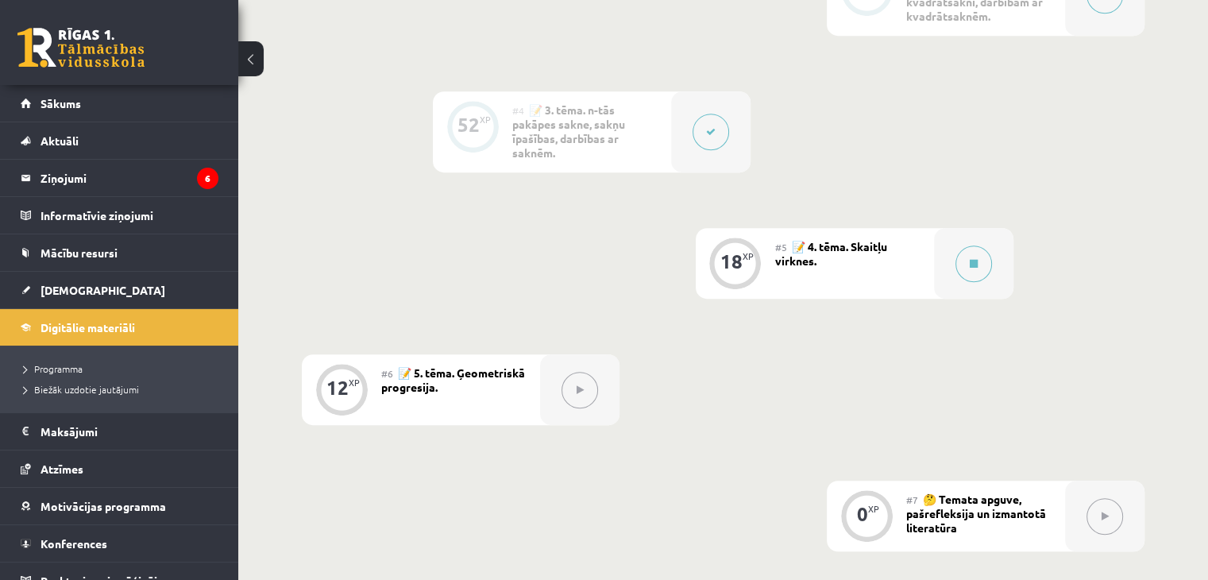
click at [765, 274] on div "18 XP" at bounding box center [735, 263] width 79 height 71
click at [977, 284] on div at bounding box center [973, 263] width 79 height 71
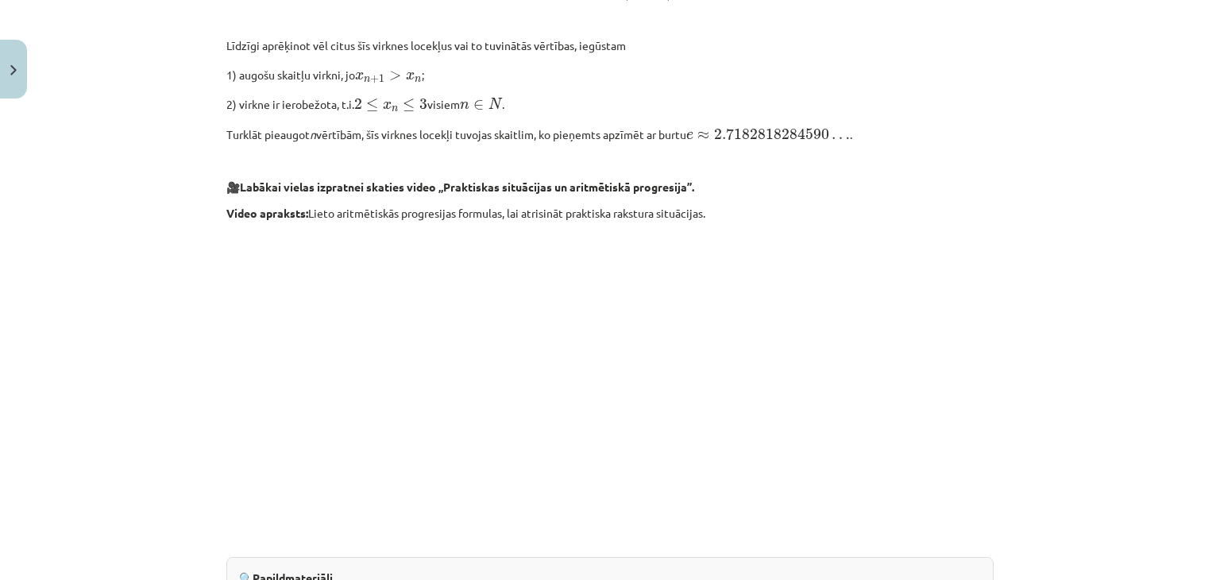
scroll to position [1314, 0]
click at [291, 413] on p at bounding box center [609, 375] width 767 height 290
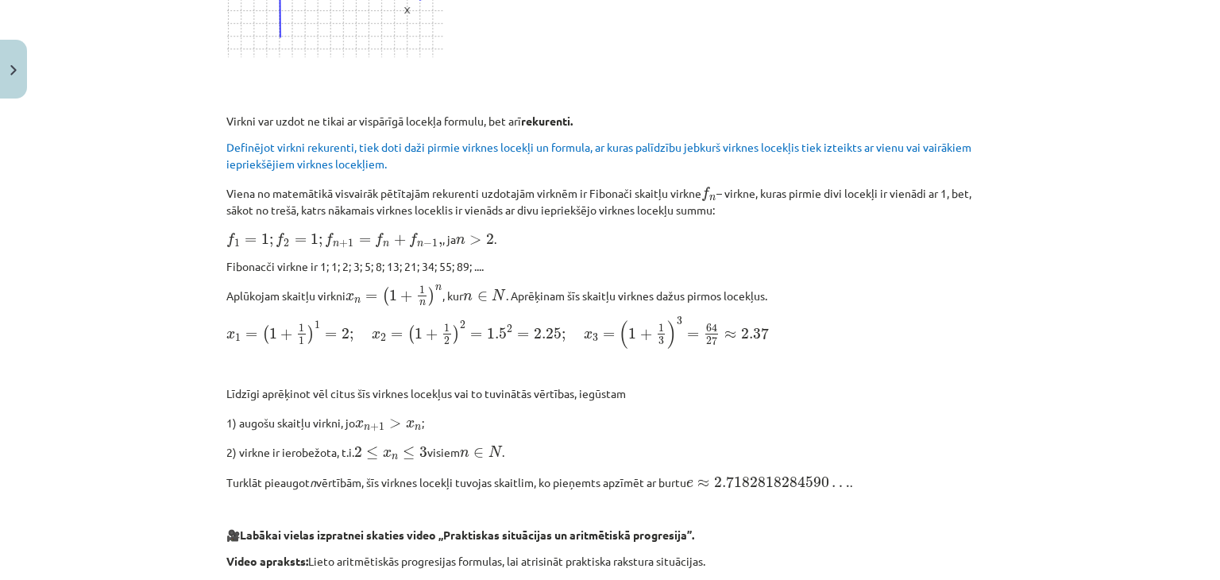
scroll to position [966, 0]
click at [858, 396] on p "Līdzīgi aprēķinot vēl citus šīs virknes locekļus vai to tuvinātās vērtības, ieg…" at bounding box center [609, 393] width 767 height 17
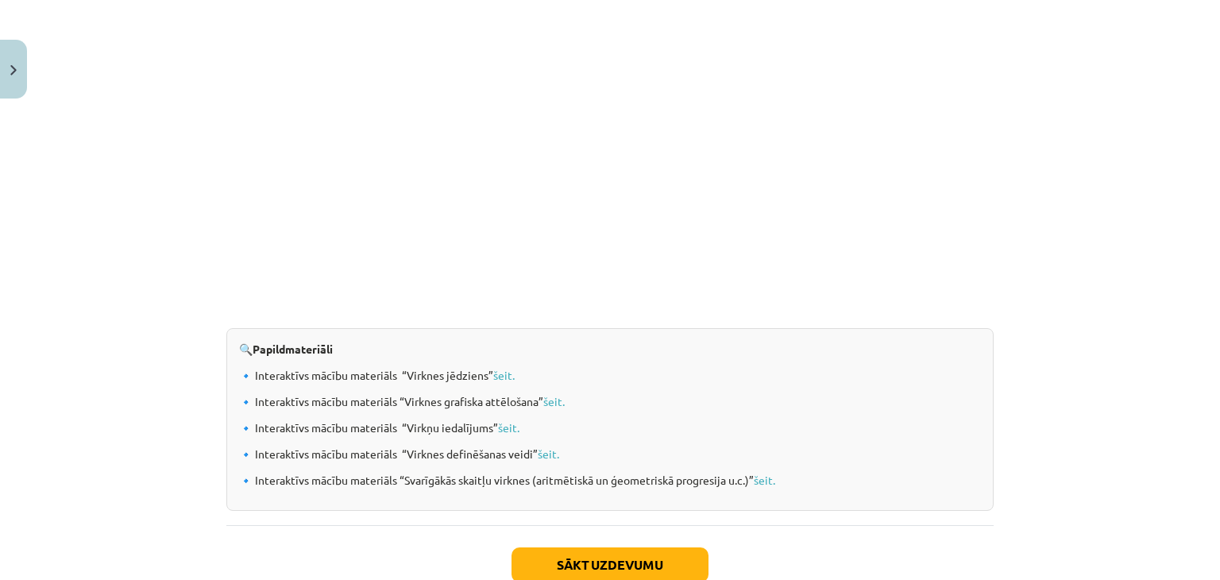
scroll to position [1598, 0]
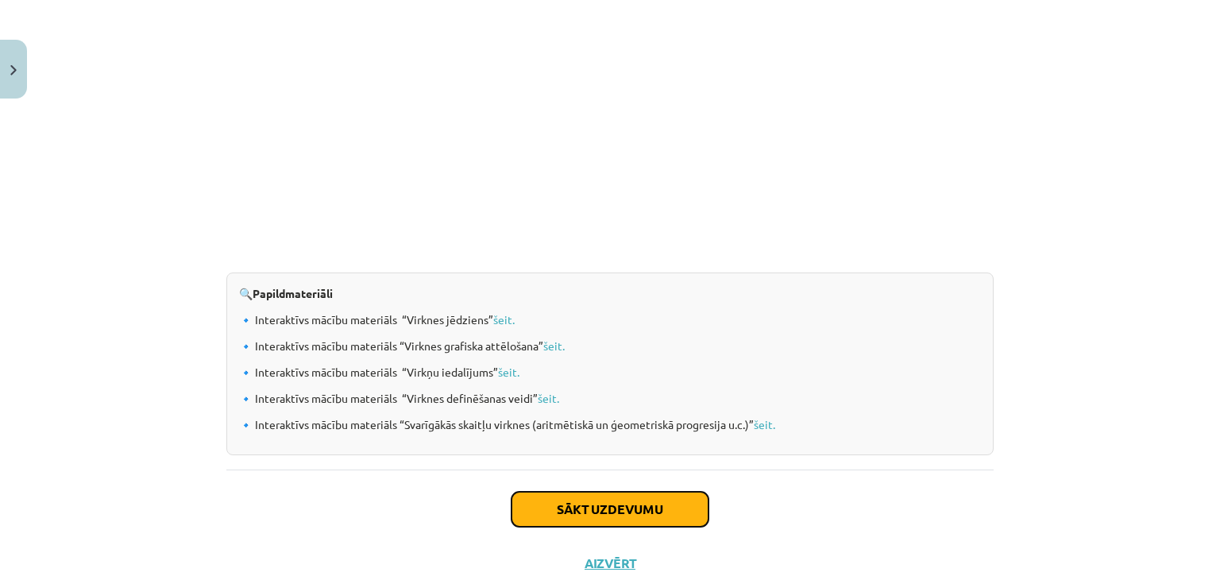
click at [572, 509] on button "Sākt uzdevumu" at bounding box center [609, 508] width 197 height 35
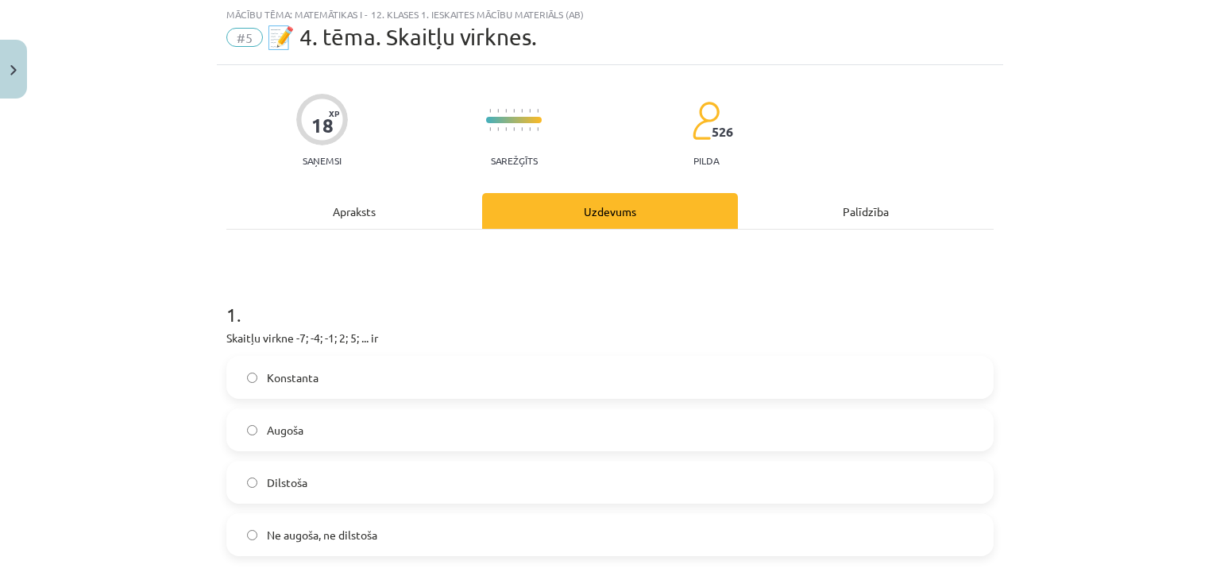
scroll to position [40, 0]
click at [306, 432] on label "Augoša" at bounding box center [610, 431] width 764 height 40
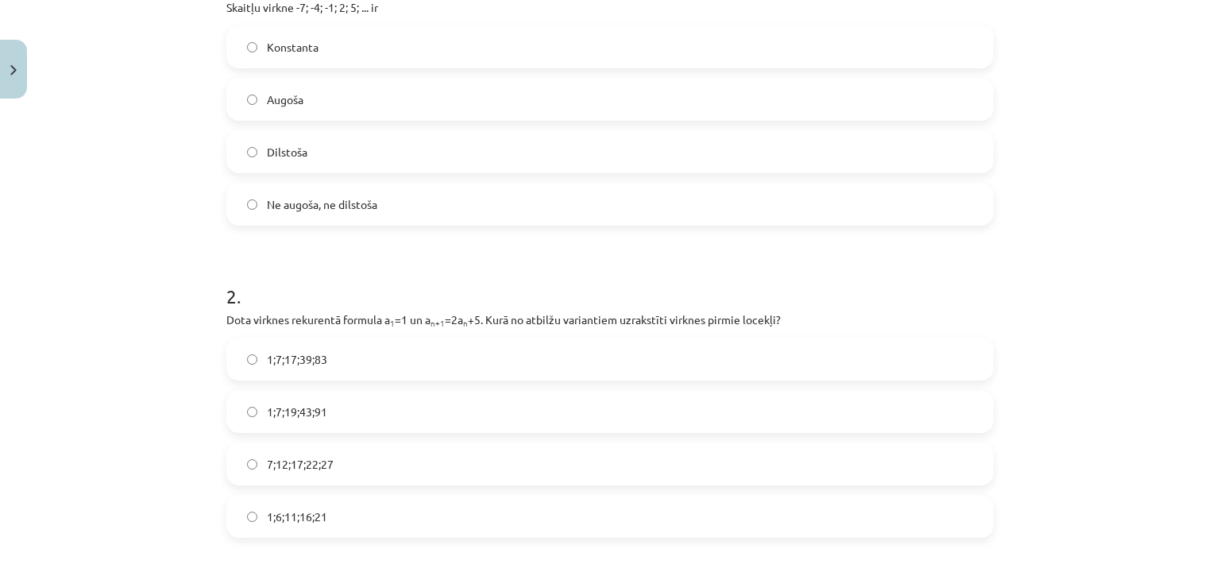
scroll to position [401, 0]
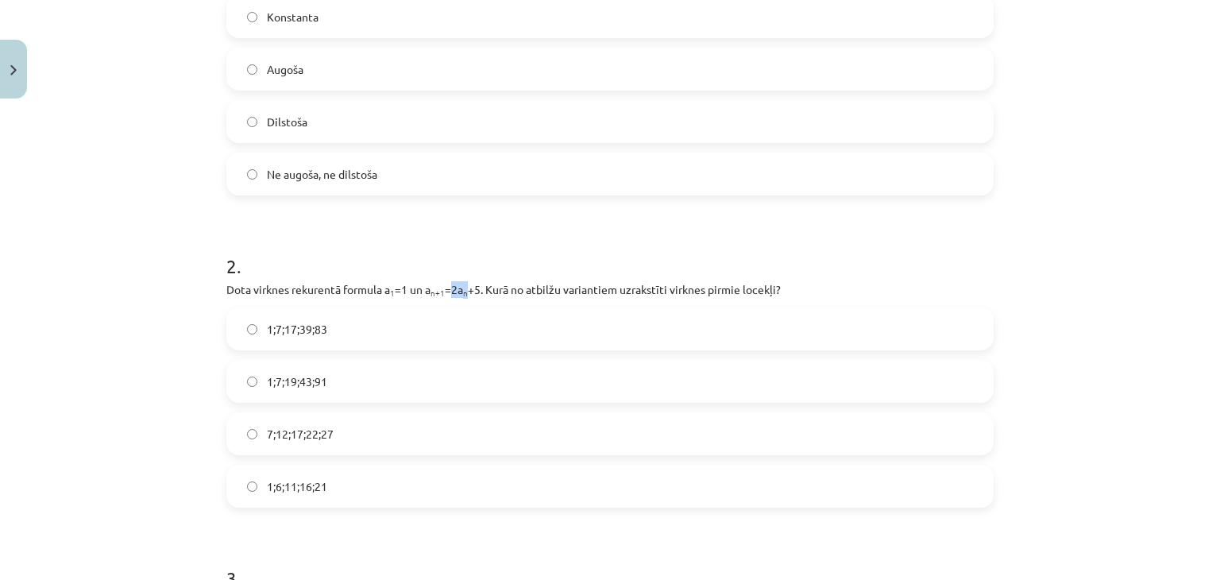
drag, startPoint x: 449, startPoint y: 287, endPoint x: 464, endPoint y: 287, distance: 15.1
click at [464, 287] on p "Dota virknes rekurentā formula a 1 =1 un a n+1 =2a n +5. Kurā no atbilžu varian…" at bounding box center [609, 289] width 767 height 17
click at [502, 242] on h1 "2 ." at bounding box center [609, 251] width 767 height 49
click at [330, 332] on label "1;7;17;39;83" at bounding box center [610, 329] width 764 height 40
click at [311, 398] on label "1;7;19;43;91" at bounding box center [610, 381] width 764 height 40
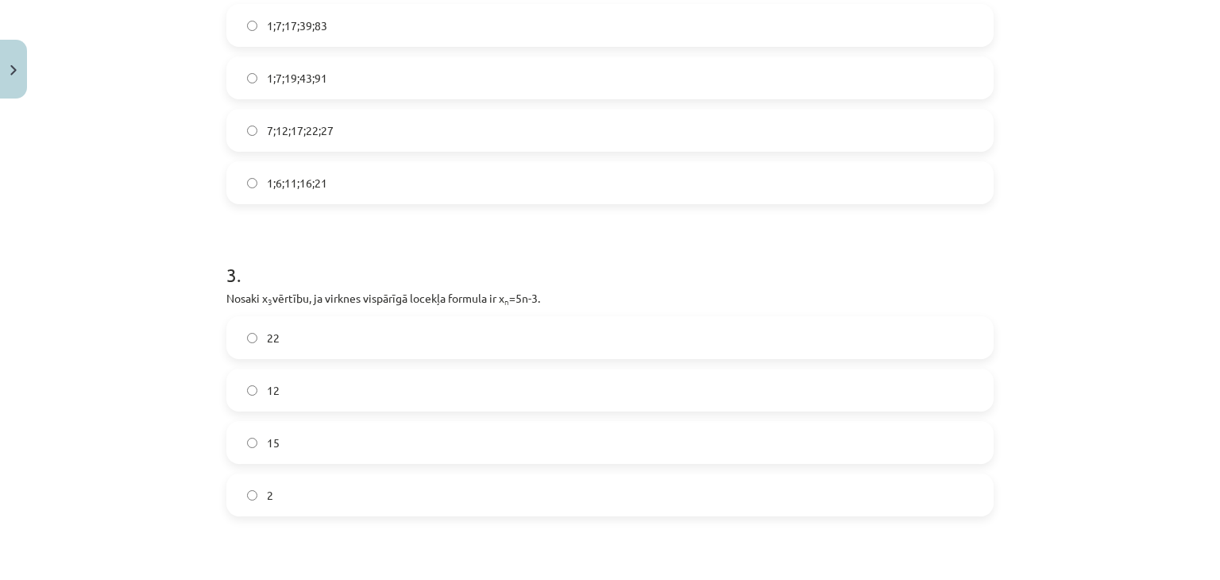
scroll to position [707, 0]
click at [350, 488] on label "2" at bounding box center [610, 492] width 764 height 40
click at [503, 301] on p "Nosaki x 3 vērtību, ja virknes vispārīgā locekļa formula ir x n =5n-3." at bounding box center [609, 295] width 767 height 17
click at [537, 284] on div "3 . Nosaki x 3 vērtību, ja virknes vispārīgā locekļa formula ir x n =5n-3. 22 1…" at bounding box center [609, 373] width 767 height 280
click at [318, 368] on label "12" at bounding box center [610, 388] width 764 height 40
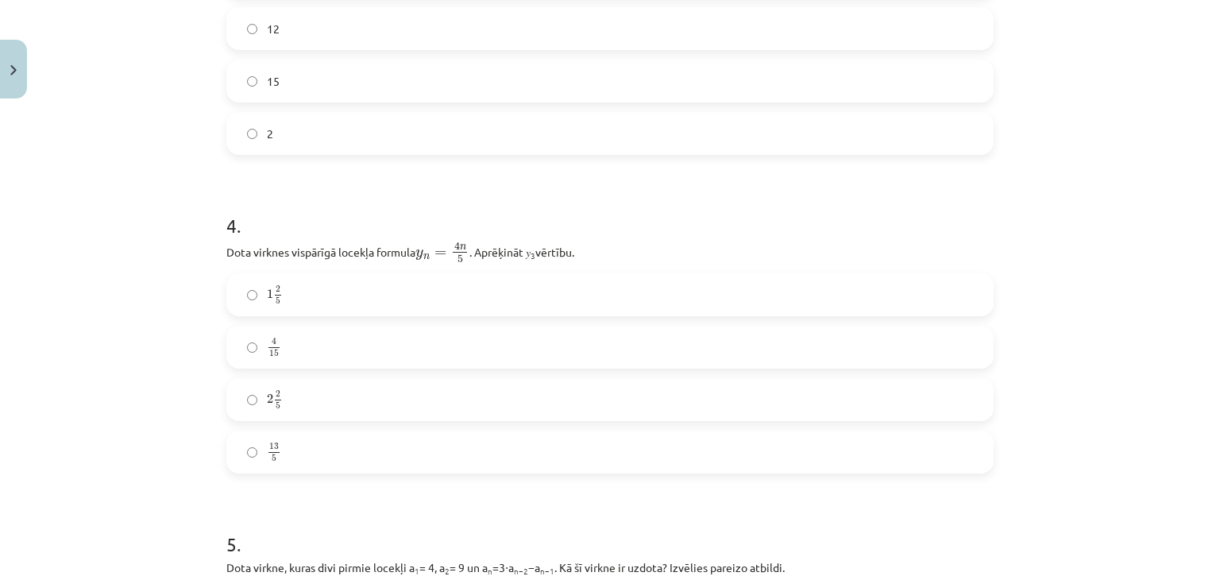
scroll to position [1110, 0]
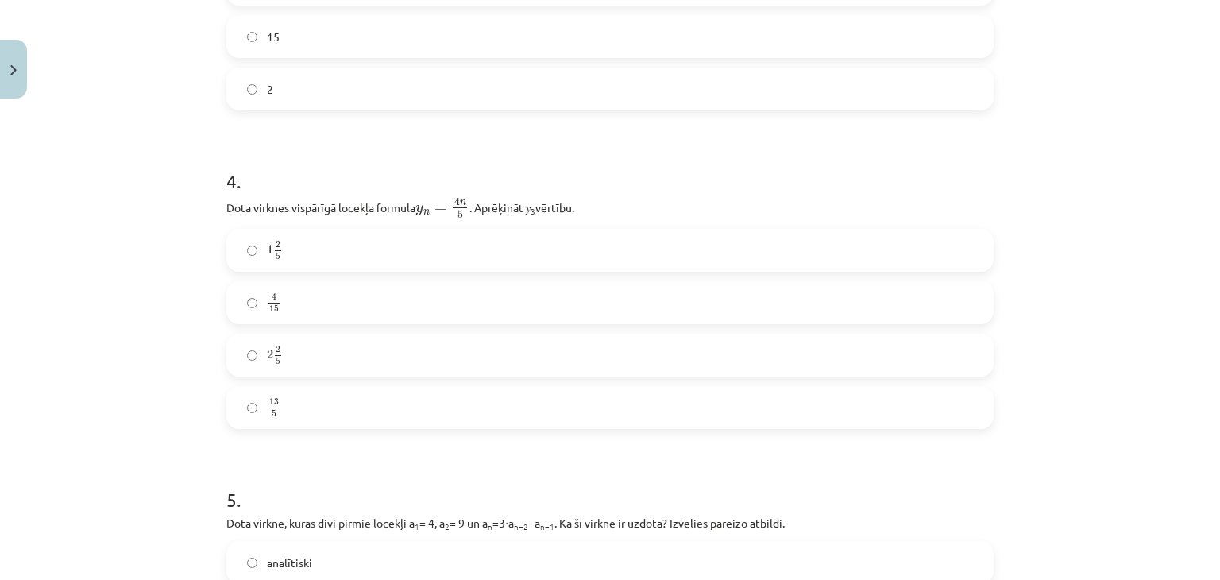
click at [273, 352] on span "2 5" at bounding box center [278, 355] width 10 height 18
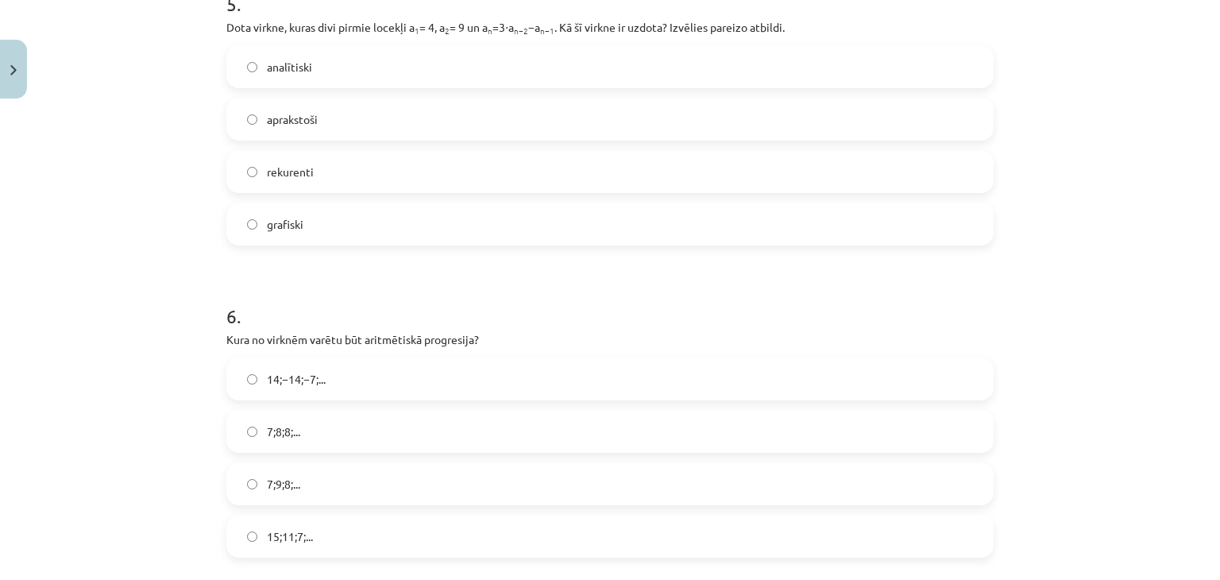
scroll to position [1712, 0]
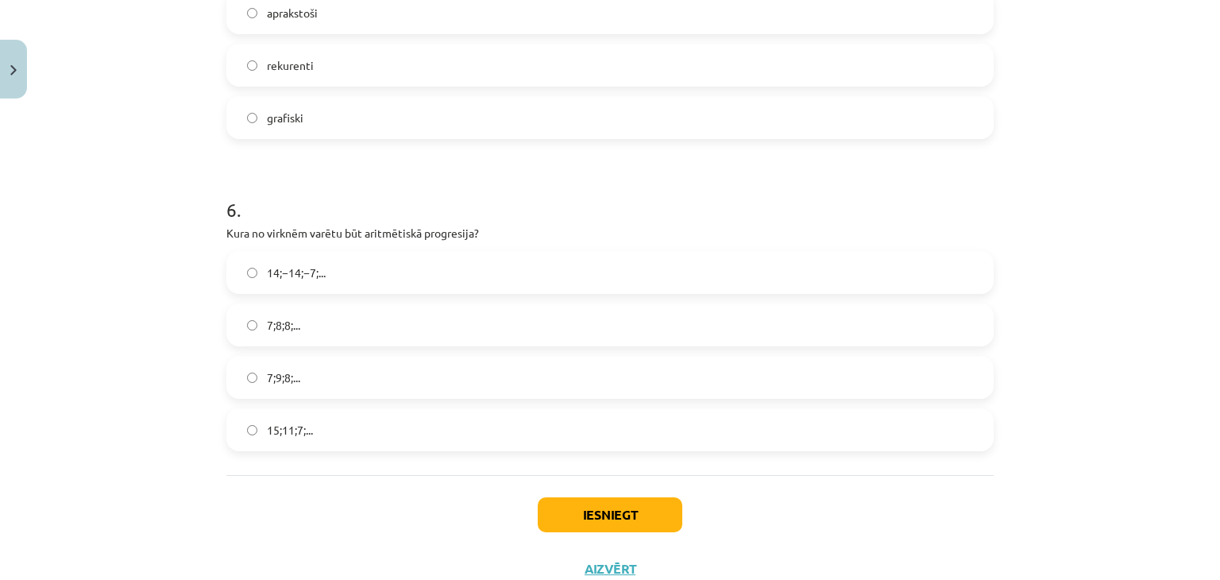
click at [291, 312] on label "7;8;8;..." at bounding box center [610, 325] width 764 height 40
click at [375, 426] on label "15;11;7;..." at bounding box center [610, 430] width 764 height 40
click at [308, 322] on label "7;8;8;..." at bounding box center [610, 325] width 764 height 40
click at [565, 521] on button "Iesniegt" at bounding box center [610, 514] width 145 height 35
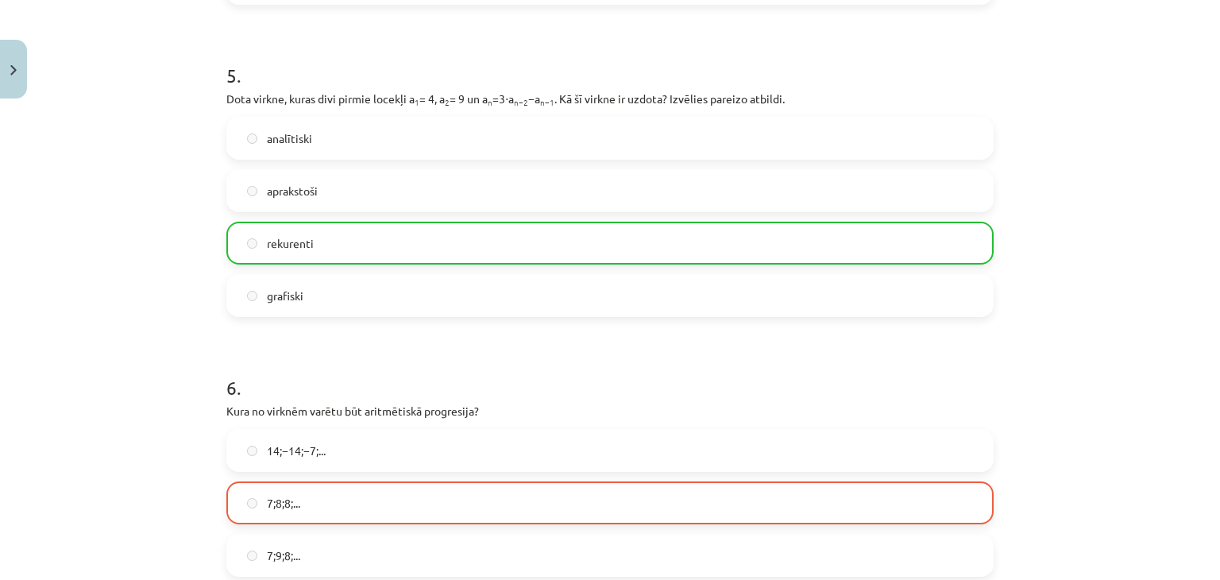
scroll to position [1817, 0]
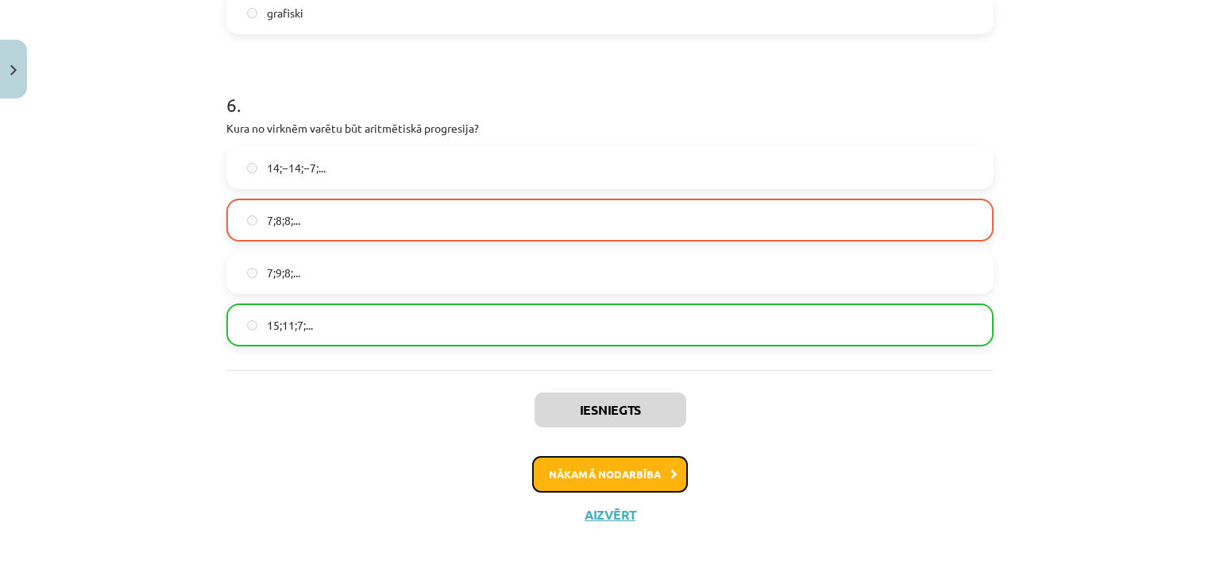
click at [636, 481] on button "Nākamā nodarbība" at bounding box center [610, 474] width 156 height 37
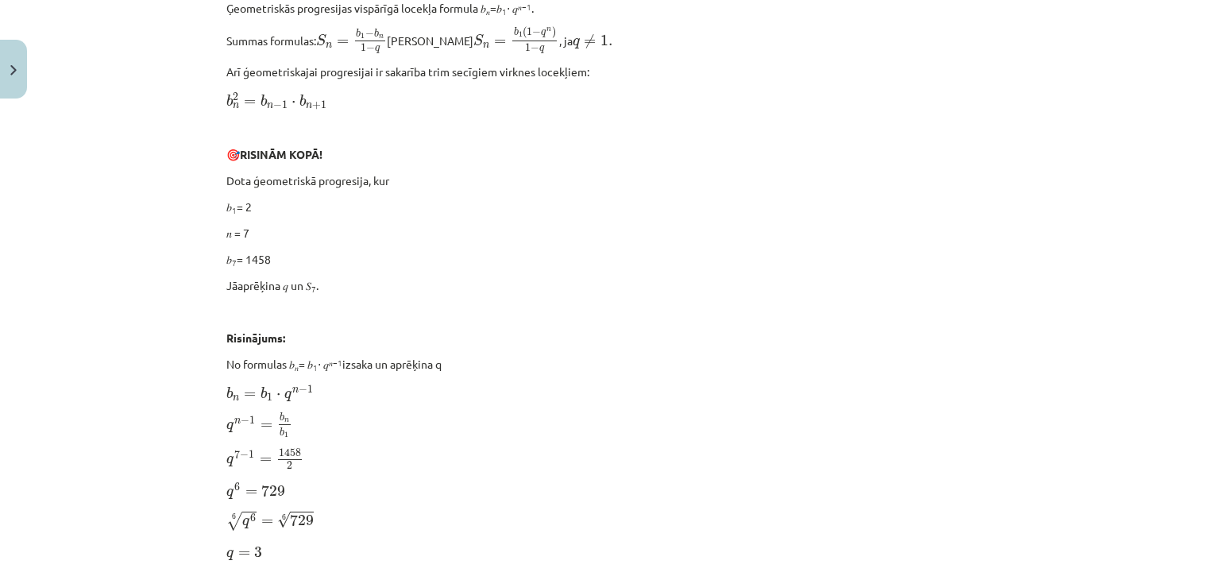
scroll to position [529, 0]
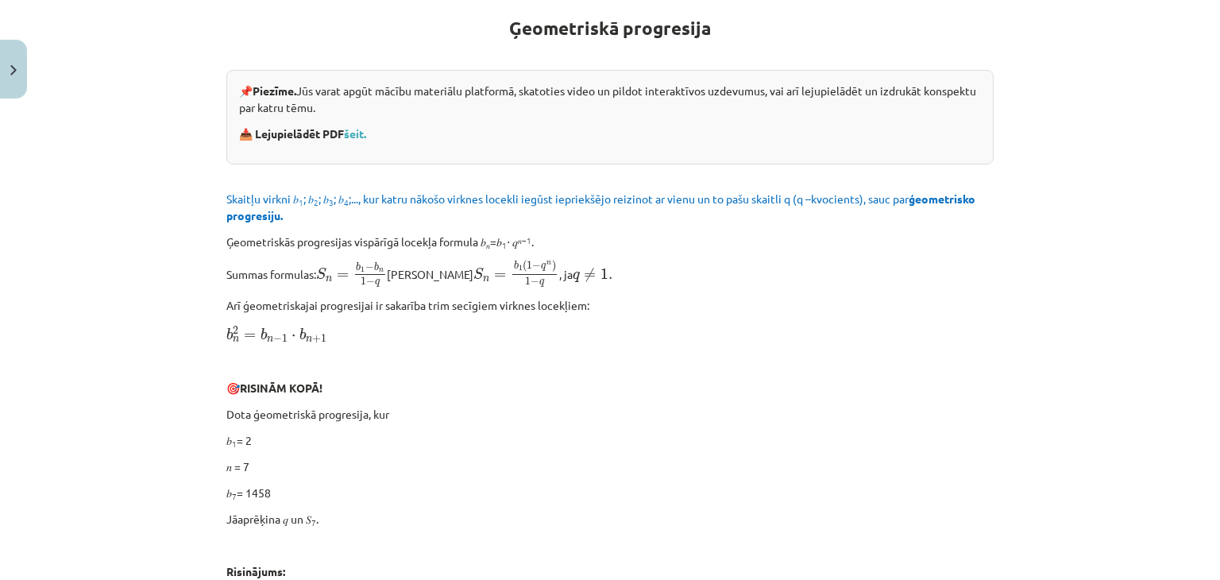
scroll to position [295, 0]
